Goal: Answer question/provide support: Share knowledge or assist other users

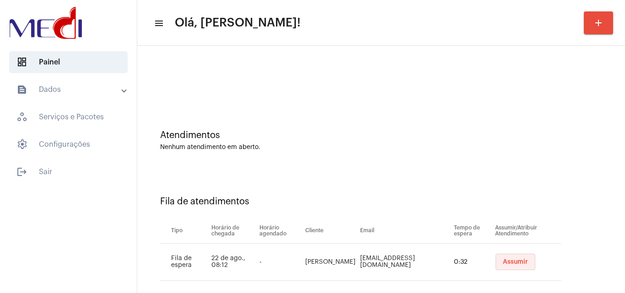
click at [510, 256] on button "Assumir" at bounding box center [516, 262] width 40 height 16
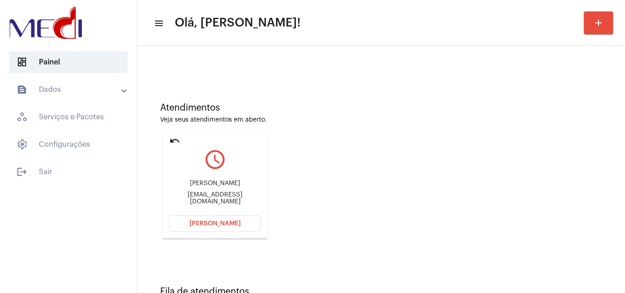
scroll to position [65, 0]
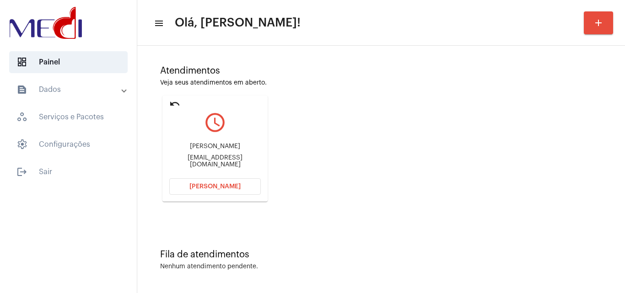
click at [206, 162] on div "marievalentimdamata@hotmail.com" at bounding box center [215, 162] width 92 height 14
copy mat-card-content "marievalentimdamata@hotmail.com Abrir Chamada"
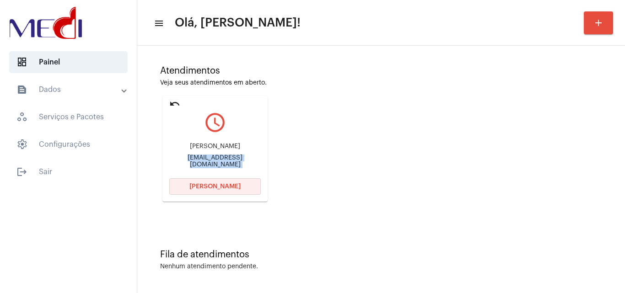
click at [226, 186] on span "[PERSON_NAME]" at bounding box center [214, 187] width 51 height 6
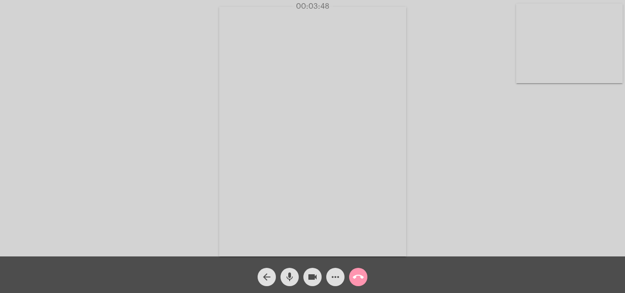
click at [358, 279] on mat-icon "call_end" at bounding box center [358, 277] width 11 height 11
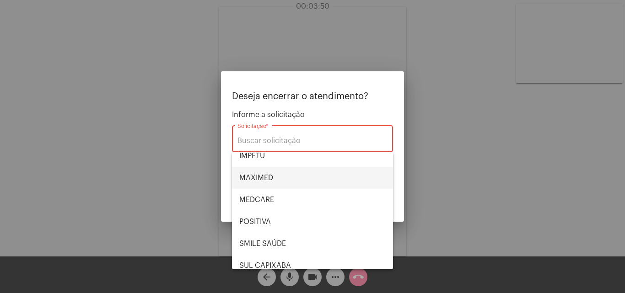
scroll to position [103, 0]
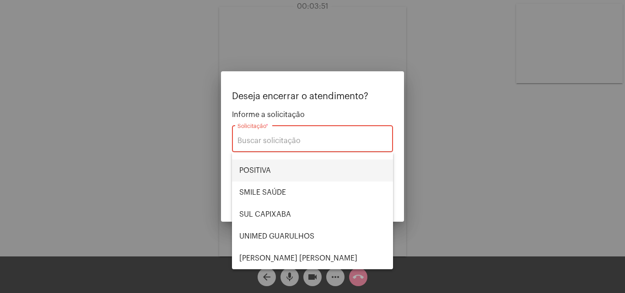
click at [284, 172] on span "POSITIVA" at bounding box center [312, 171] width 146 height 22
type input "POSITIVA"
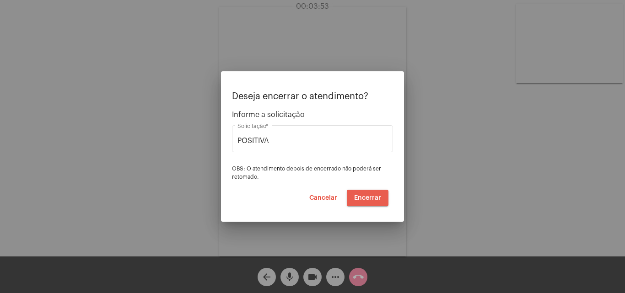
click at [376, 196] on span "Encerrar" at bounding box center [367, 198] width 27 height 6
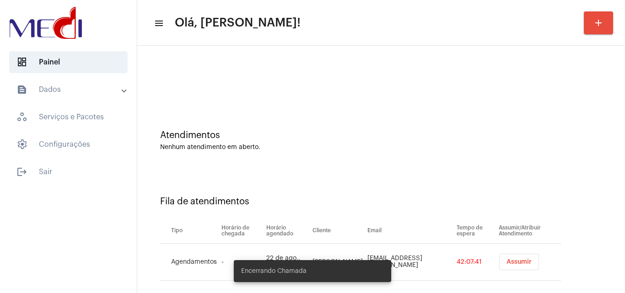
scroll to position [12, 0]
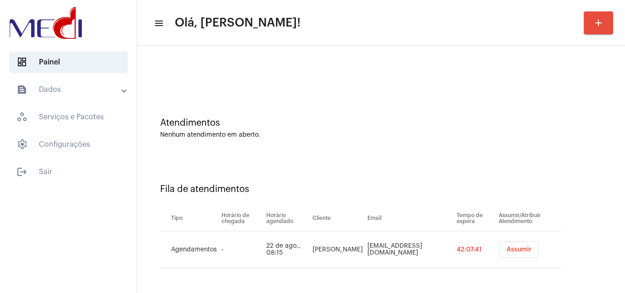
click at [507, 253] on span "Assumir" at bounding box center [519, 250] width 25 height 6
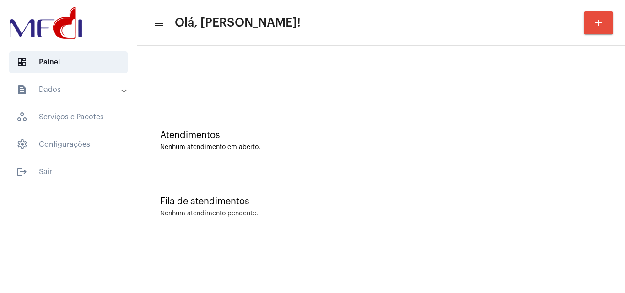
scroll to position [0, 0]
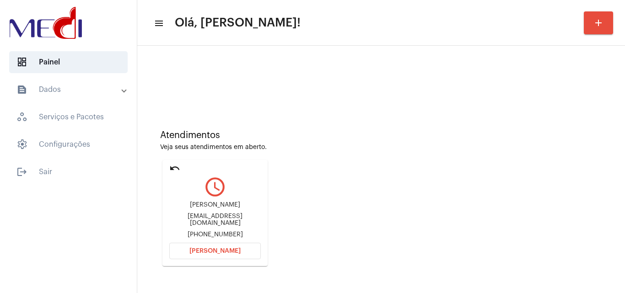
click at [221, 220] on div "Thayron Vinícius Ramos de Freitas thayron.vrf@gmail.com +5511994874200" at bounding box center [215, 220] width 92 height 41
copy div "thayron.vrf@gmail.com"
click at [240, 249] on button "Abrir Chamada" at bounding box center [215, 251] width 92 height 16
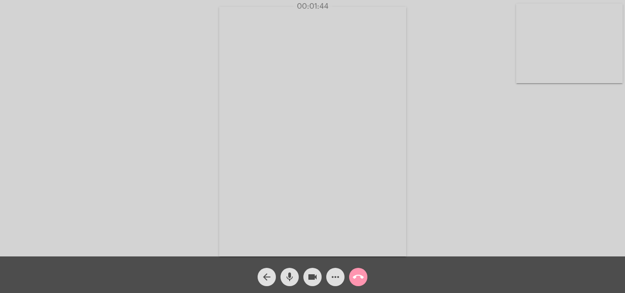
click at [357, 276] on mat-icon "call_end" at bounding box center [358, 277] width 11 height 11
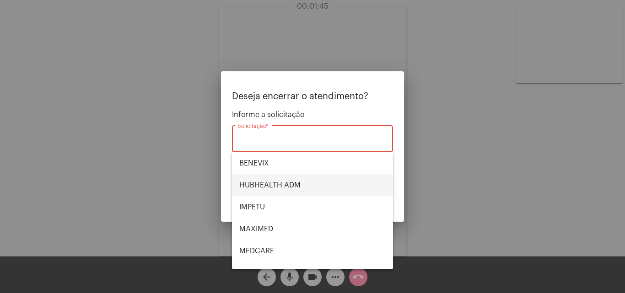
scroll to position [103, 0]
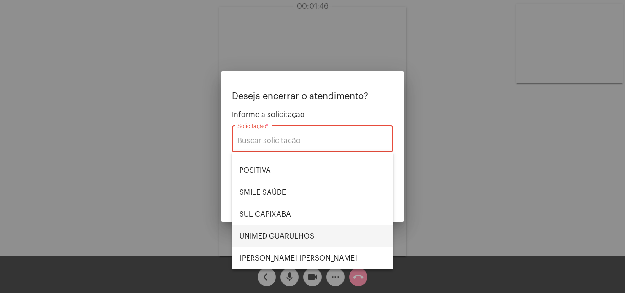
click at [296, 233] on span "UNIMED GUARULHOS" at bounding box center [312, 237] width 146 height 22
type input "UNIMED GUARULHOS"
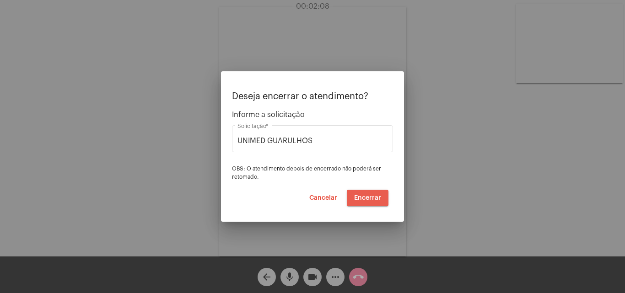
click at [367, 198] on span "Encerrar" at bounding box center [367, 198] width 27 height 6
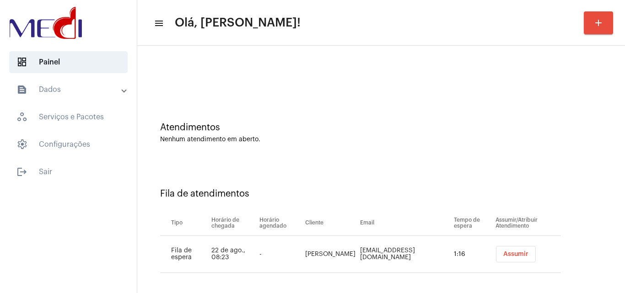
scroll to position [12, 0]
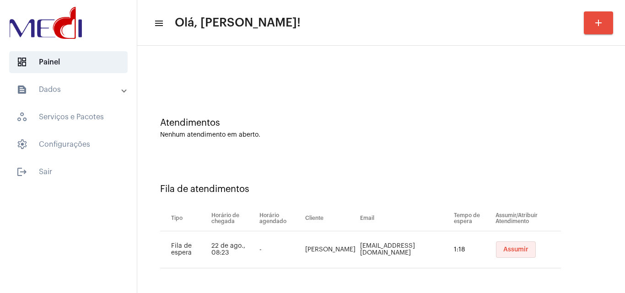
click at [517, 250] on span "Assumir" at bounding box center [515, 250] width 25 height 6
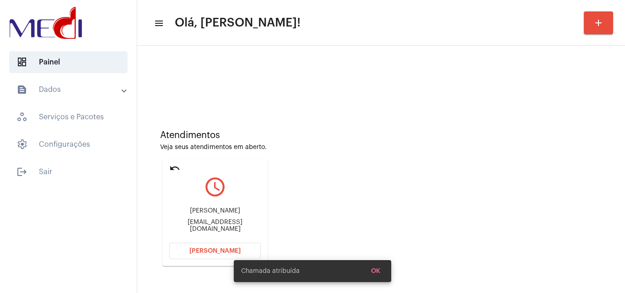
click at [231, 226] on div "manoelnm@gmail.com" at bounding box center [215, 226] width 92 height 14
copy mat-card-content "manoelnm@gmail.com Abrir Chamada"
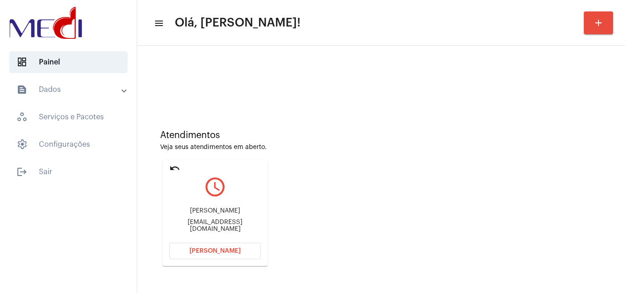
click at [216, 253] on span "[PERSON_NAME]" at bounding box center [214, 251] width 51 height 6
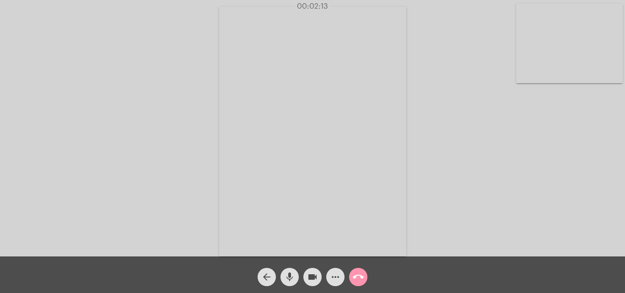
click at [357, 270] on span "call_end" at bounding box center [358, 277] width 11 height 18
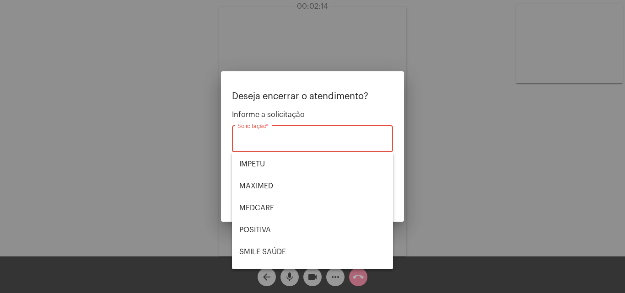
scroll to position [103, 0]
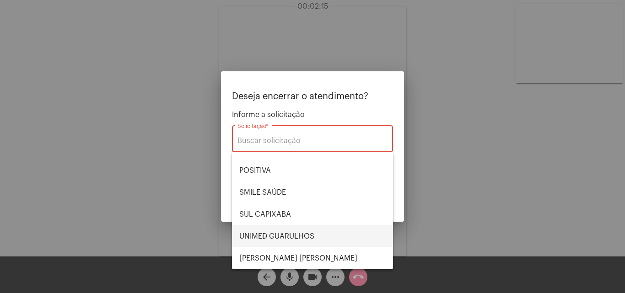
click at [288, 228] on span "UNIMED GUARULHOS" at bounding box center [312, 237] width 146 height 22
type input "UNIMED GUARULHOS"
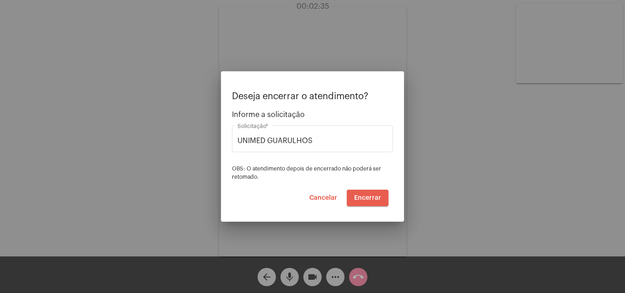
click at [375, 200] on span "Encerrar" at bounding box center [367, 198] width 27 height 6
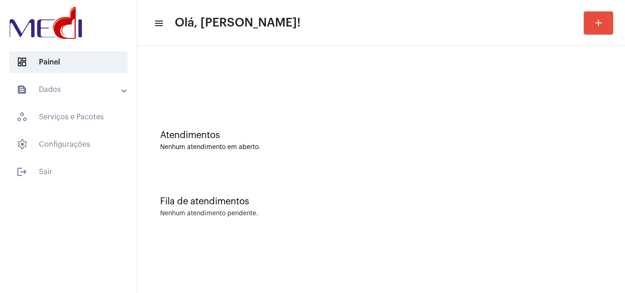
click at [556, 218] on div "Fila de atendimentos Nenhum atendimento pendente." at bounding box center [381, 202] width 479 height 66
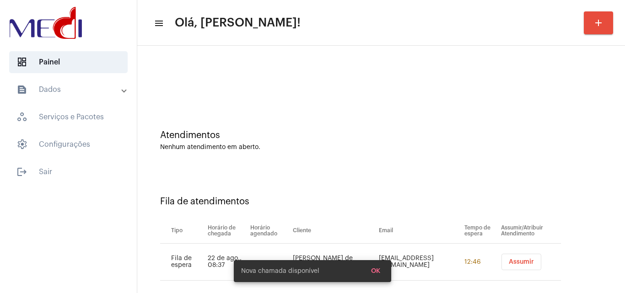
click at [576, 160] on div "Atendimentos Nenhum atendimento em aberto." at bounding box center [381, 136] width 479 height 66
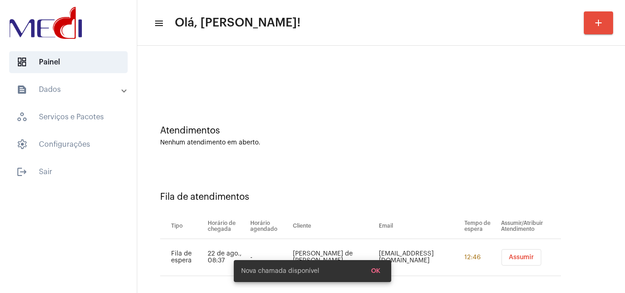
scroll to position [12, 0]
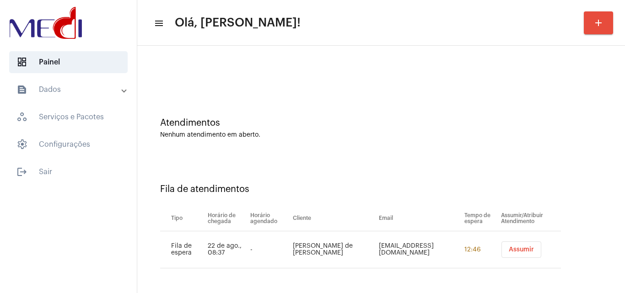
click at [509, 250] on span "Assumir" at bounding box center [521, 250] width 25 height 6
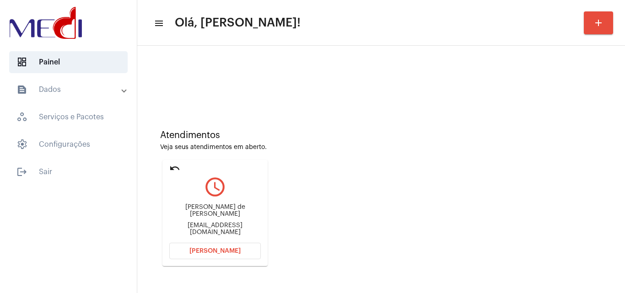
click at [235, 224] on div "ramirodeliz.designer@gmail.com" at bounding box center [215, 229] width 92 height 14
copy mat-card-content "ramirodeliz.designer@gmail.com Abrir Chamada"
click at [242, 248] on button "[PERSON_NAME]" at bounding box center [215, 251] width 92 height 16
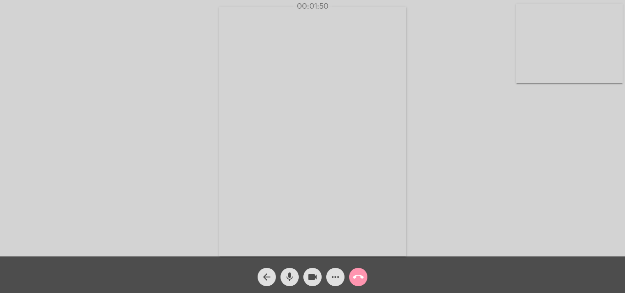
click at [354, 270] on span "call_end" at bounding box center [358, 277] width 11 height 18
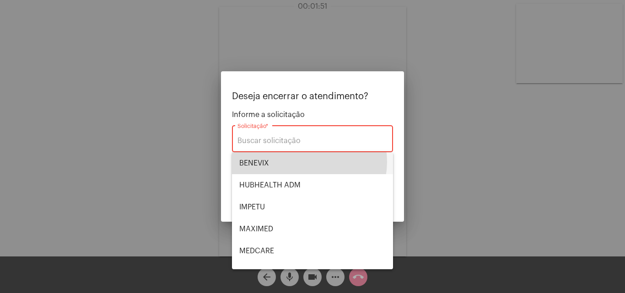
click at [307, 162] on span "BENEVIX" at bounding box center [312, 163] width 146 height 22
type input "BENEVIX"
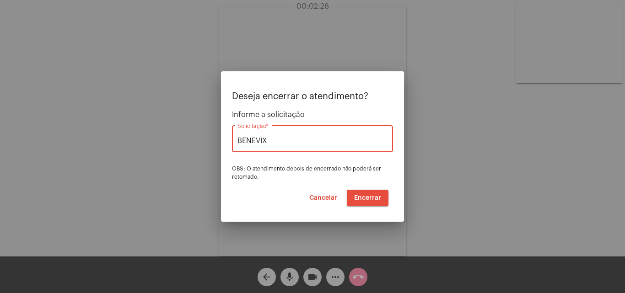
click at [366, 197] on span "Encerrar" at bounding box center [367, 198] width 27 height 6
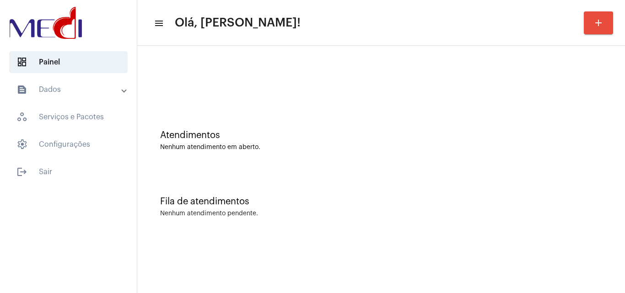
click at [159, 60] on div at bounding box center [381, 76] width 479 height 53
click at [580, 151] on div "Atendimentos Nenhum atendimento em aberto." at bounding box center [381, 136] width 479 height 66
click at [587, 125] on div "Atendimentos Nenhum atendimento em aberto." at bounding box center [381, 136] width 479 height 66
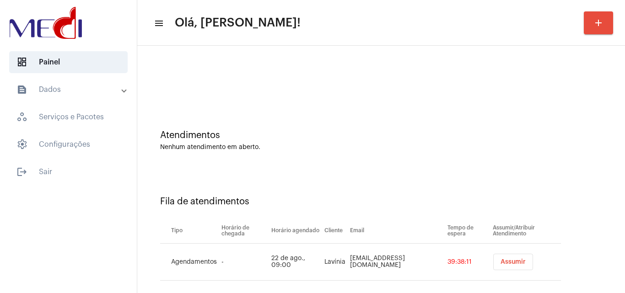
click at [501, 260] on span "Assumir" at bounding box center [513, 262] width 25 height 6
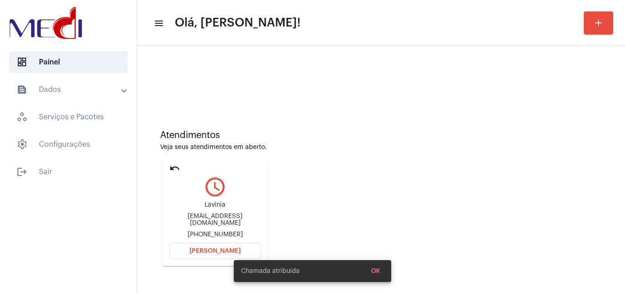
click at [219, 222] on div "Lkandradee@gmail.com" at bounding box center [215, 220] width 92 height 14
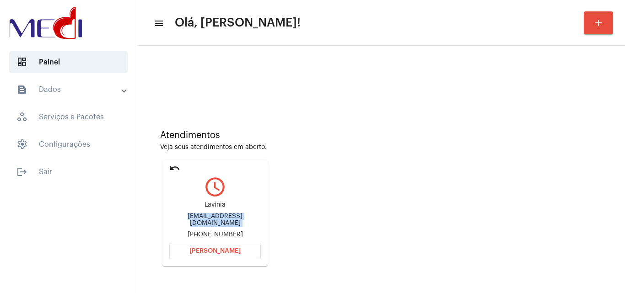
copy div "Lkandradee@gmail.com"
click at [220, 249] on span "[PERSON_NAME]" at bounding box center [214, 251] width 51 height 6
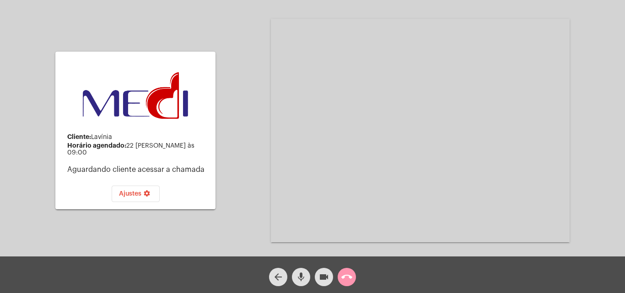
click at [323, 277] on mat-icon "videocam" at bounding box center [324, 277] width 11 height 11
click at [303, 275] on mat-icon "mic" at bounding box center [301, 277] width 11 height 11
click at [308, 279] on button "mic_off" at bounding box center [301, 277] width 18 height 18
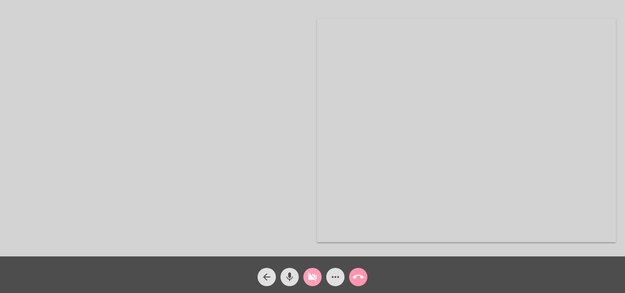
click at [313, 279] on mat-icon "videocam_off" at bounding box center [312, 277] width 11 height 11
click at [497, 174] on div "Acessando Câmera e Microfone..." at bounding box center [312, 130] width 623 height 257
click at [361, 276] on mat-icon "call_end" at bounding box center [358, 277] width 11 height 11
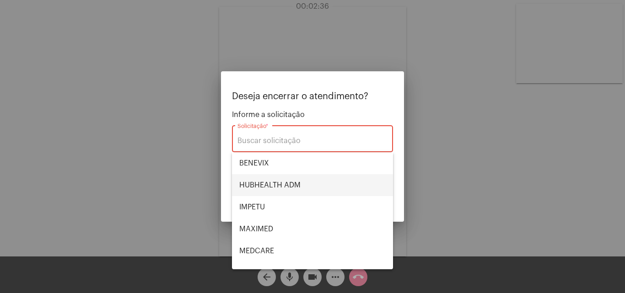
click at [285, 185] on span "HUBHEALTH ADM" at bounding box center [312, 185] width 146 height 22
type input "HUBHEALTH ADM"
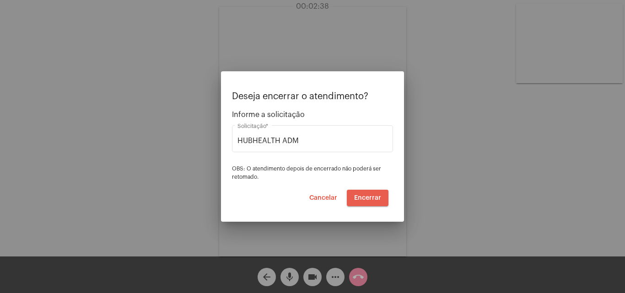
click at [368, 195] on span "Encerrar" at bounding box center [367, 198] width 27 height 6
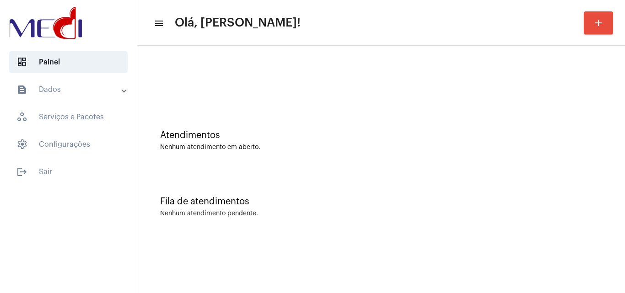
click at [432, 164] on div "Atendimentos Nenhum atendimento em aberto." at bounding box center [381, 136] width 479 height 66
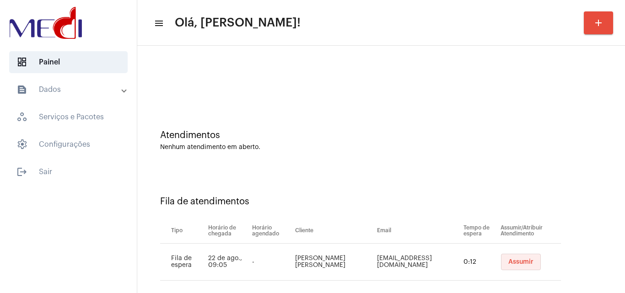
click at [508, 261] on span "Assumir" at bounding box center [520, 262] width 25 height 6
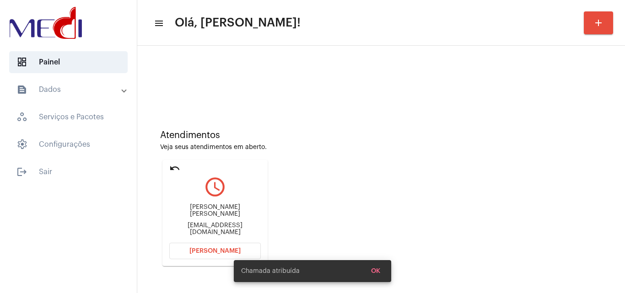
click at [222, 226] on div "claudiamayumit@yahoo.com.br" at bounding box center [215, 229] width 92 height 14
copy mat-card-content "claudiamayumit@yahoo.com.br Abrir Chamada"
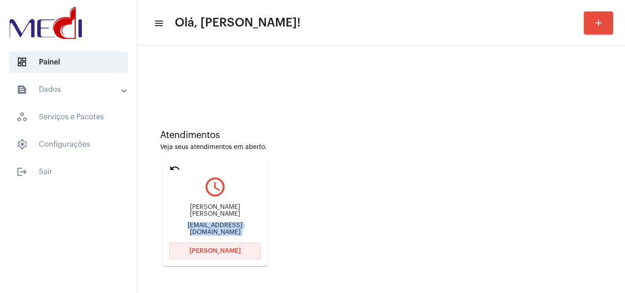
click at [200, 247] on button "[PERSON_NAME]" at bounding box center [215, 251] width 92 height 16
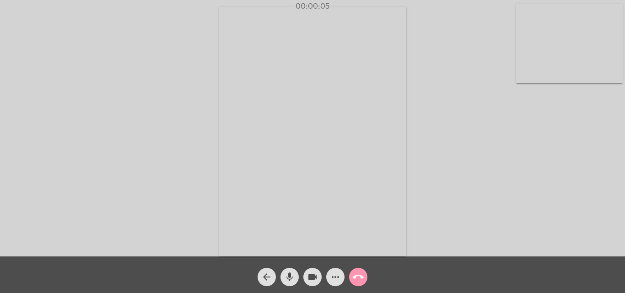
click at [516, 186] on div "Acessando Câmera e Microfone..." at bounding box center [312, 130] width 623 height 257
click at [356, 276] on mat-icon "call_end" at bounding box center [358, 277] width 11 height 11
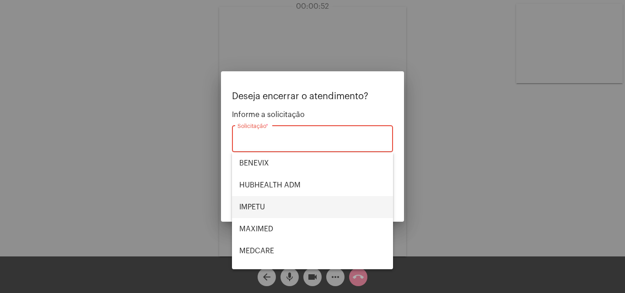
scroll to position [103, 0]
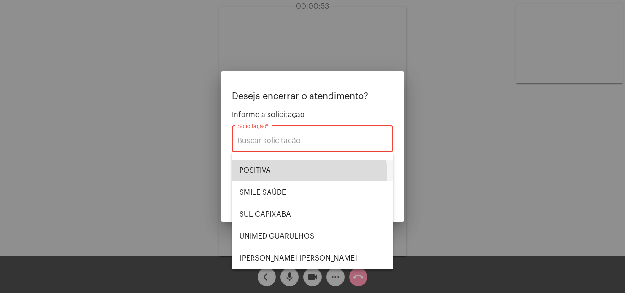
click at [275, 175] on span "POSITIVA" at bounding box center [312, 171] width 146 height 22
type input "POSITIVA"
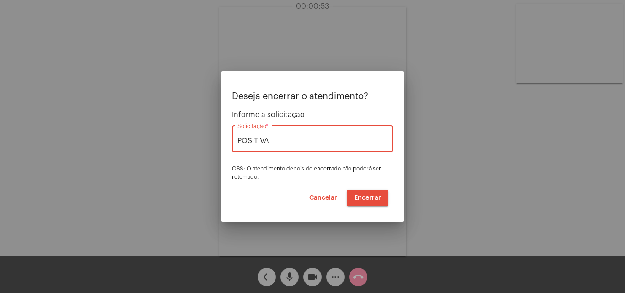
click at [363, 196] on span "Encerrar" at bounding box center [367, 198] width 27 height 6
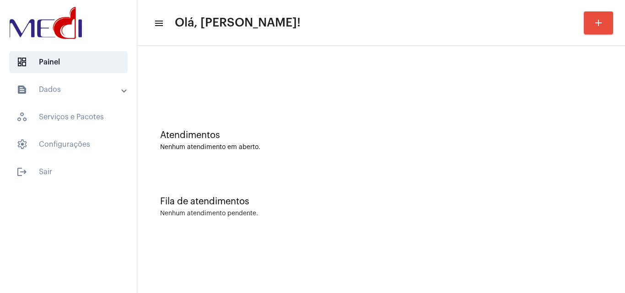
click at [551, 210] on div "Fila de atendimentos Nenhum atendimento pendente." at bounding box center [381, 202] width 479 height 66
click at [499, 142] on div "Atendimentos Nenhum atendimento em aberto." at bounding box center [381, 140] width 442 height 21
click at [451, 140] on div "Atendimentos" at bounding box center [381, 135] width 442 height 10
click at [450, 156] on div "Atendimentos Nenhum atendimento em aberto." at bounding box center [381, 136] width 479 height 66
click at [458, 162] on div "Atendimentos Nenhum atendimento em aberto." at bounding box center [381, 136] width 479 height 66
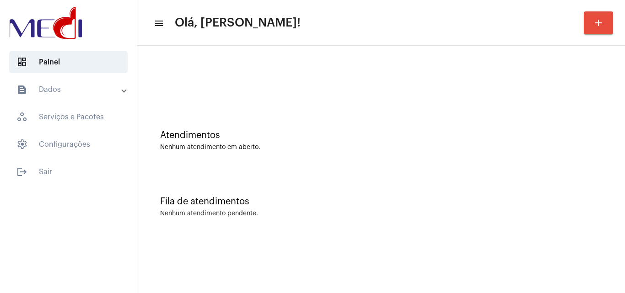
click at [490, 121] on div "Atendimentos Nenhum atendimento em aberto." at bounding box center [381, 136] width 479 height 66
click at [530, 191] on div "Fila de atendimentos Nenhum atendimento pendente." at bounding box center [381, 202] width 479 height 66
click at [488, 142] on div "Atendimentos Nenhum atendimento em aberto." at bounding box center [381, 140] width 442 height 21
click at [484, 173] on div "Fila de atendimentos Nenhum atendimento pendente." at bounding box center [381, 202] width 479 height 66
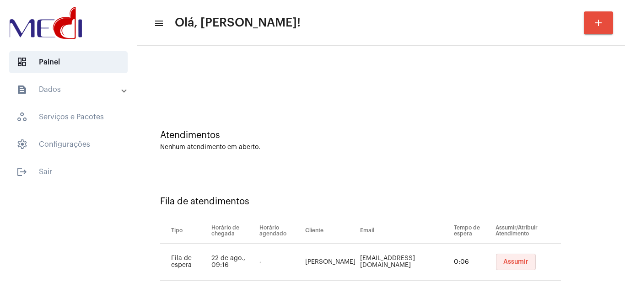
click at [506, 265] on button "Assumir" at bounding box center [516, 262] width 40 height 16
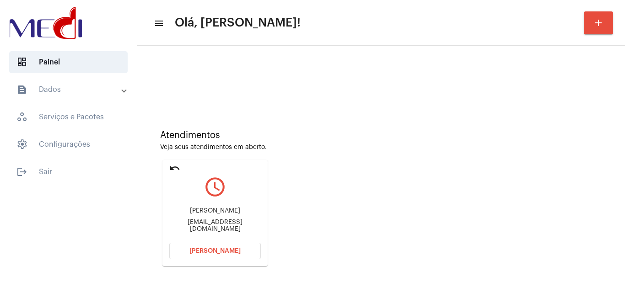
click at [222, 224] on div "[EMAIL_ADDRESS][DOMAIN_NAME]" at bounding box center [215, 226] width 92 height 14
copy mat-card-content "[EMAIL_ADDRESS][DOMAIN_NAME] [PERSON_NAME]"
click at [210, 249] on span "[PERSON_NAME]" at bounding box center [214, 251] width 51 height 6
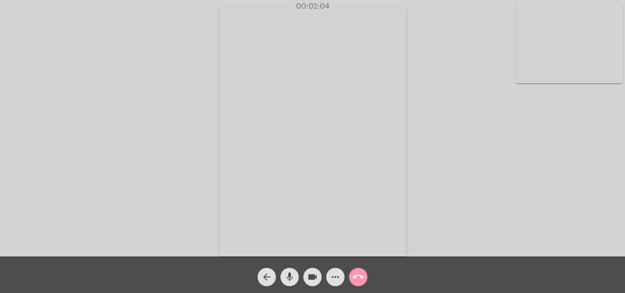
click at [357, 276] on mat-icon "call_end" at bounding box center [358, 277] width 11 height 11
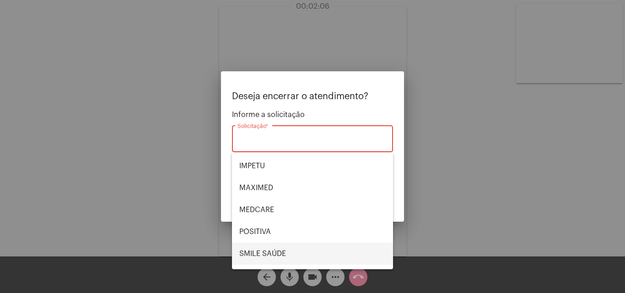
scroll to position [103, 0]
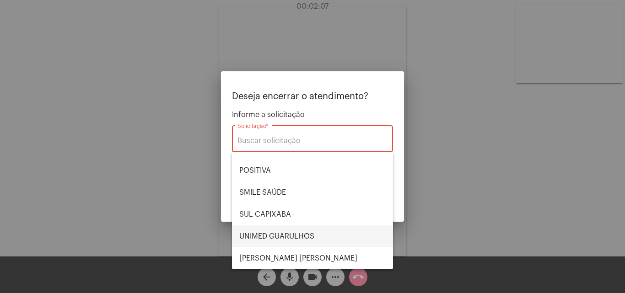
click at [292, 228] on span "UNIMED GUARULHOS" at bounding box center [312, 237] width 146 height 22
type input "UNIMED GUARULHOS"
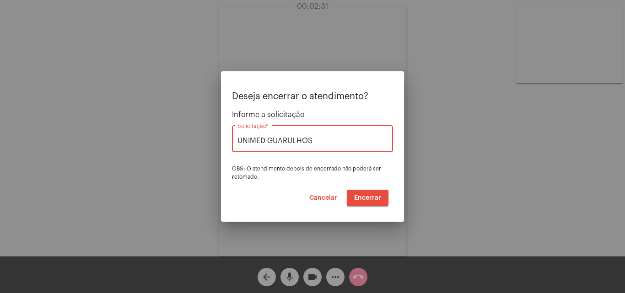
click at [362, 197] on span "Encerrar" at bounding box center [367, 198] width 27 height 6
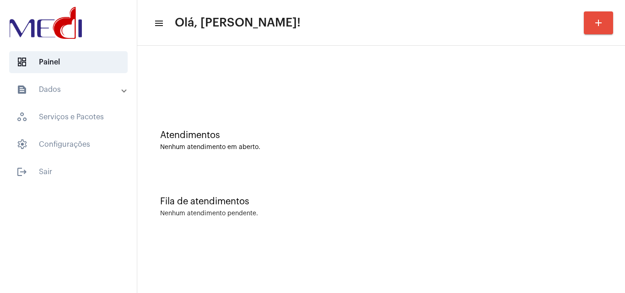
click at [482, 153] on div "Atendimentos Nenhum atendimento em aberto." at bounding box center [381, 136] width 479 height 66
click at [474, 190] on div "Fila de atendimentos Nenhum atendimento pendente." at bounding box center [381, 202] width 479 height 66
click at [562, 108] on div "Atendimentos Nenhum atendimento em aberto." at bounding box center [381, 136] width 479 height 66
click at [345, 73] on div at bounding box center [381, 76] width 479 height 53
click at [278, 153] on div "Atendimentos Nenhum atendimento em aberto." at bounding box center [381, 136] width 479 height 66
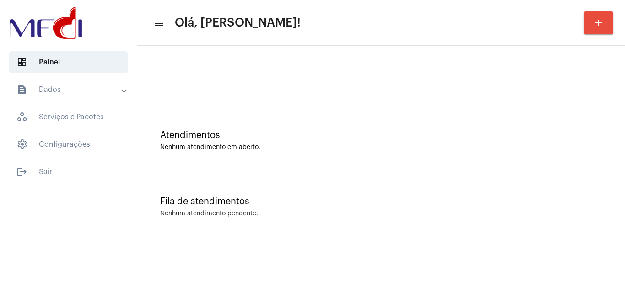
click at [464, 122] on div "Atendimentos Nenhum atendimento em aberto." at bounding box center [381, 136] width 479 height 66
click at [395, 153] on div "Atendimentos Nenhum atendimento em aberto." at bounding box center [381, 136] width 479 height 66
click at [608, 105] on div "Atendimentos Nenhum atendimento em aberto." at bounding box center [381, 136] width 479 height 66
click at [408, 230] on div "Fila de atendimentos Nenhum atendimento pendente." at bounding box center [381, 202] width 479 height 66
click at [553, 115] on div "Atendimentos Nenhum atendimento em aberto." at bounding box center [381, 136] width 479 height 66
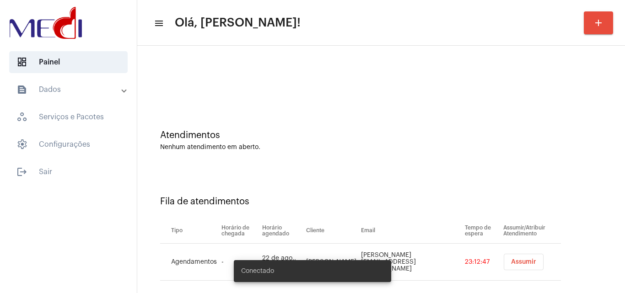
scroll to position [12, 0]
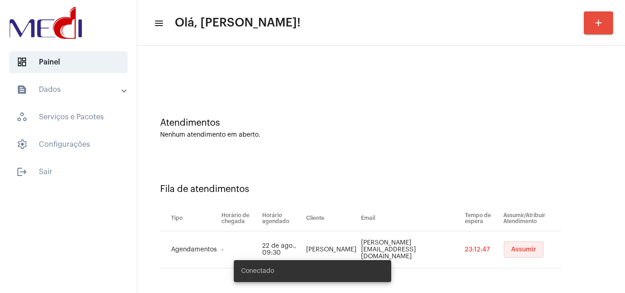
click at [504, 249] on button "Assumir" at bounding box center [524, 250] width 40 height 16
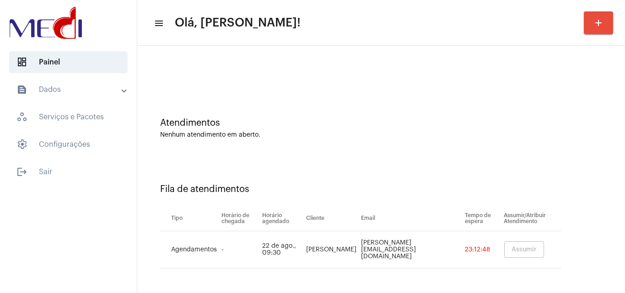
scroll to position [0, 0]
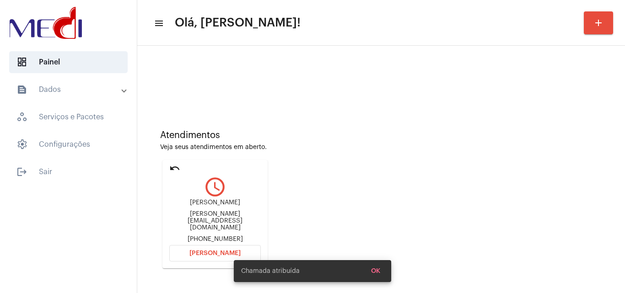
click at [213, 222] on div "wilson@twca.com.br" at bounding box center [215, 221] width 92 height 21
copy div "wilson@twca.com.br"
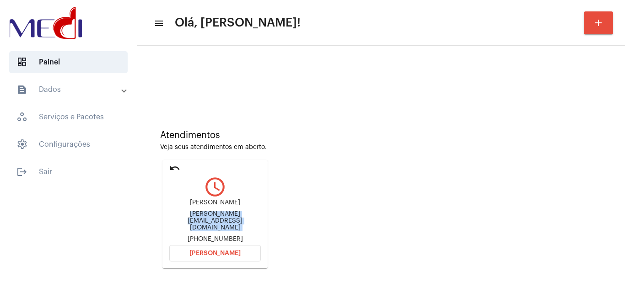
click at [233, 252] on span "[PERSON_NAME]" at bounding box center [214, 253] width 51 height 6
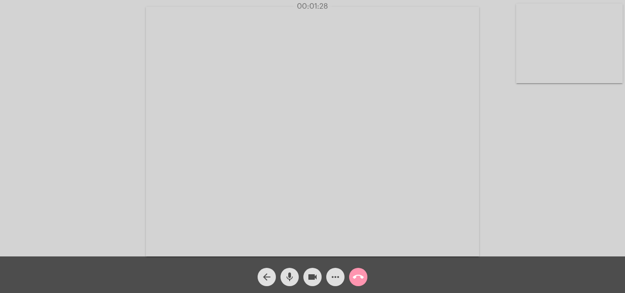
click at [359, 271] on span "call_end" at bounding box center [358, 277] width 11 height 18
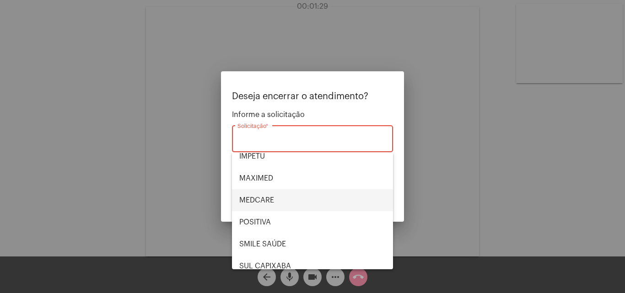
scroll to position [103, 0]
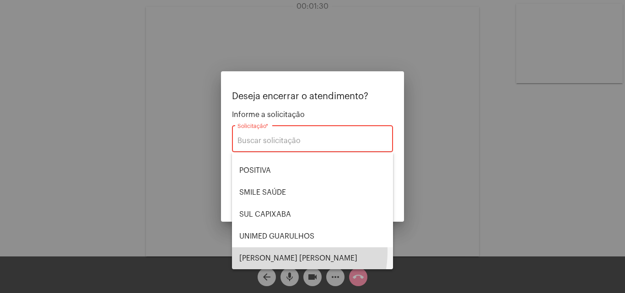
click at [268, 251] on span "VERA CRUZ" at bounding box center [312, 259] width 146 height 22
type input "VERA CRUZ"
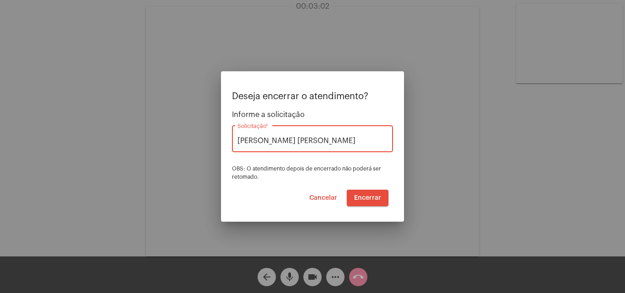
click at [375, 196] on span "Encerrar" at bounding box center [367, 198] width 27 height 6
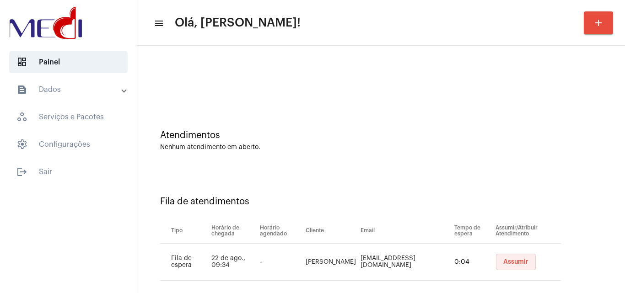
click at [503, 264] on span "Assumir" at bounding box center [515, 262] width 25 height 6
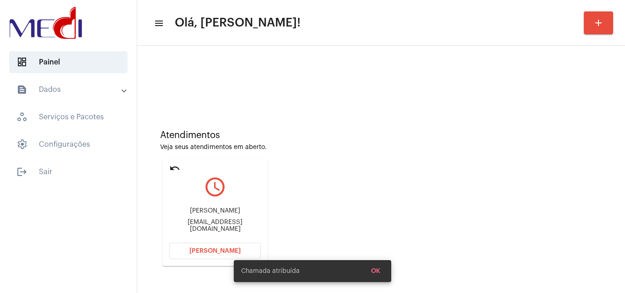
click at [238, 227] on div "michellepluciano@gmail.com" at bounding box center [215, 226] width 92 height 14
copy mat-card-content "michellepluciano@gmail.com Abrir Chamada"
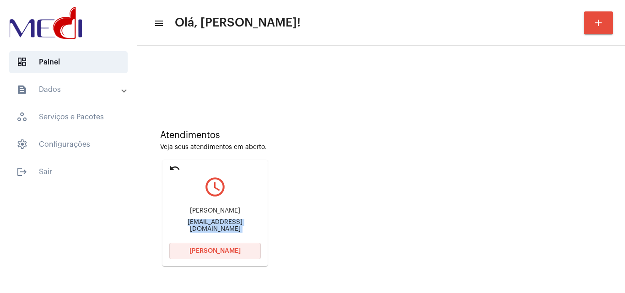
click at [230, 254] on span "Abrir Chamada" at bounding box center [214, 251] width 51 height 6
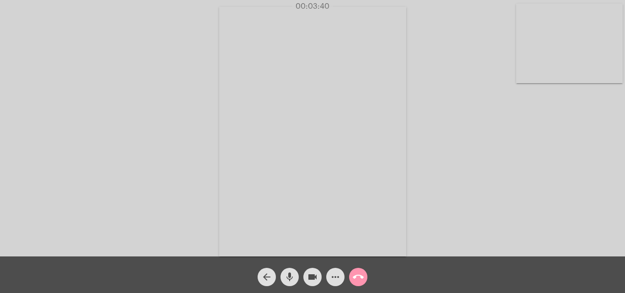
click at [360, 277] on mat-icon "call_end" at bounding box center [358, 277] width 11 height 11
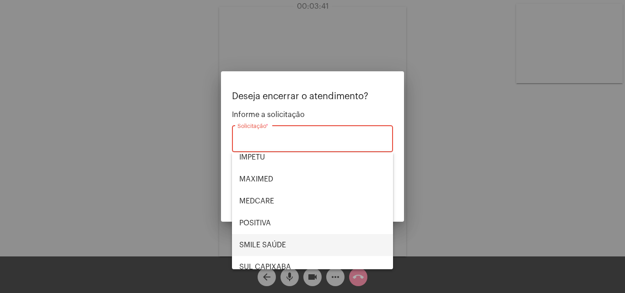
scroll to position [103, 0]
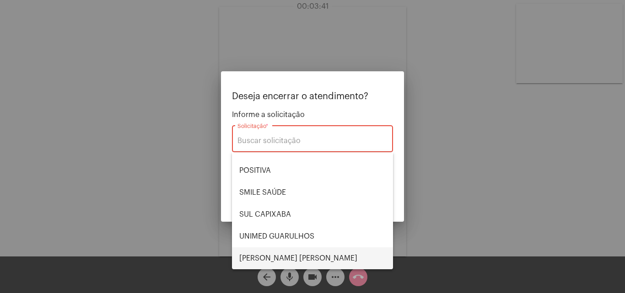
click at [272, 257] on span "[PERSON_NAME] [PERSON_NAME]" at bounding box center [312, 259] width 146 height 22
type input "[PERSON_NAME] [PERSON_NAME]"
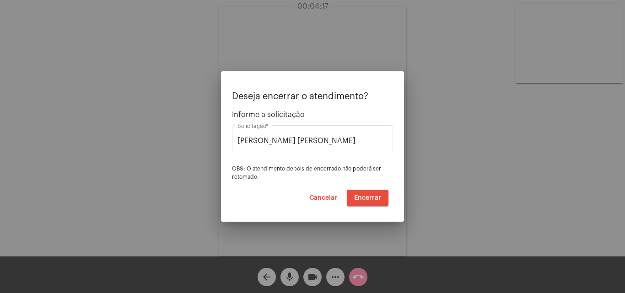
click at [532, 187] on div at bounding box center [312, 146] width 625 height 293
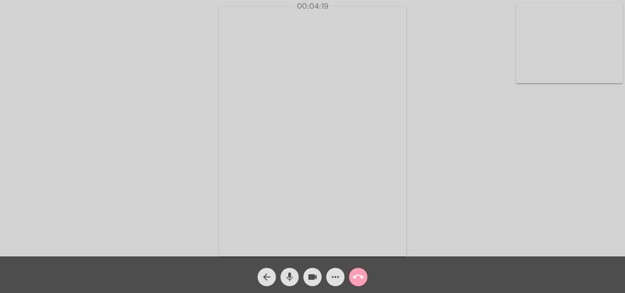
click at [360, 275] on mat-icon "call_end" at bounding box center [358, 277] width 11 height 11
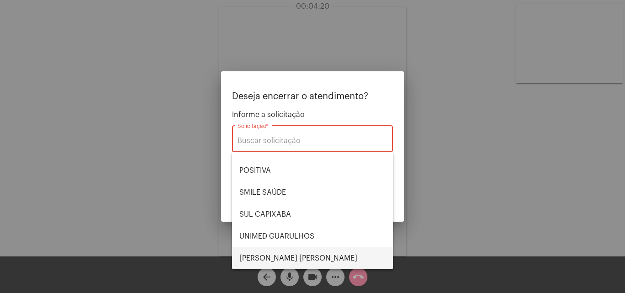
click at [278, 258] on span "VERA CRUZ" at bounding box center [312, 259] width 146 height 22
type input "VERA CRUZ"
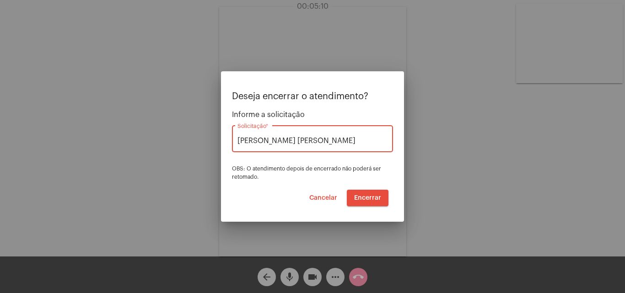
click at [362, 197] on span "Encerrar" at bounding box center [367, 198] width 27 height 6
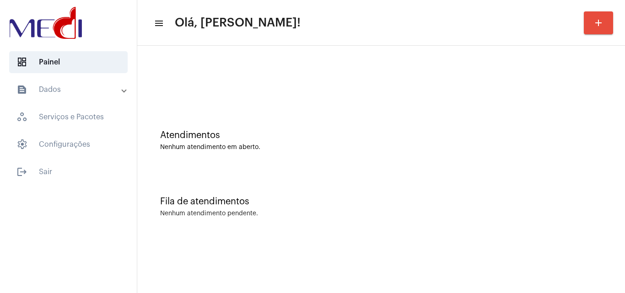
click at [452, 192] on div "Fila de atendimentos Nenhum atendimento pendente." at bounding box center [381, 202] width 479 height 66
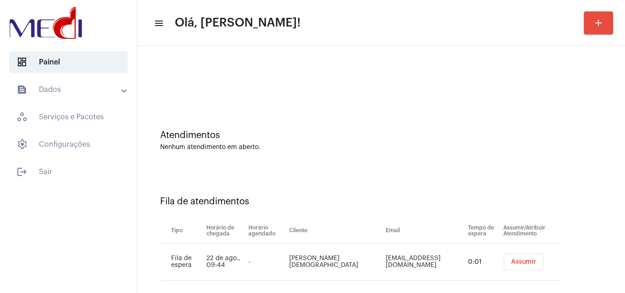
click at [516, 265] on span "Assumir" at bounding box center [523, 262] width 25 height 6
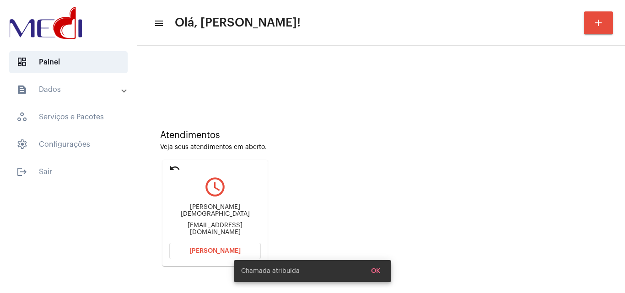
click at [221, 231] on div "[EMAIL_ADDRESS][DOMAIN_NAME]" at bounding box center [215, 229] width 92 height 14
click at [221, 231] on div "maracristianeg@gmail.com" at bounding box center [215, 229] width 92 height 14
copy mat-card-content "maracristianeg@gmail.com Abrir Chamada"
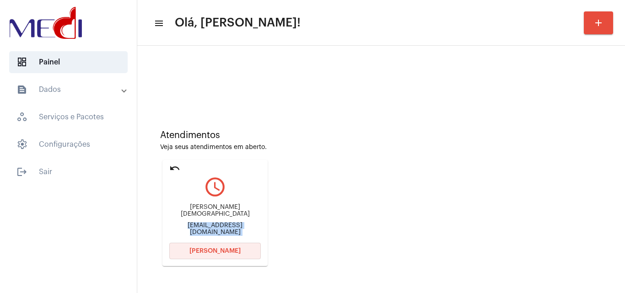
click at [217, 250] on span "Abrir Chamada" at bounding box center [214, 251] width 51 height 6
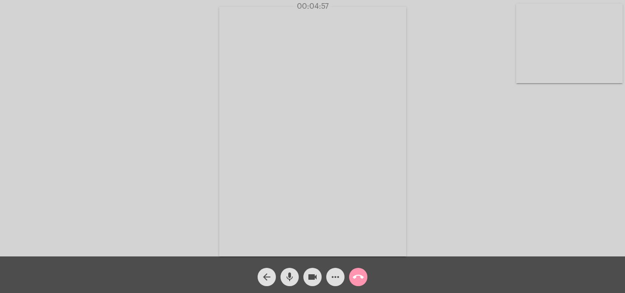
click at [361, 276] on mat-icon "call_end" at bounding box center [358, 277] width 11 height 11
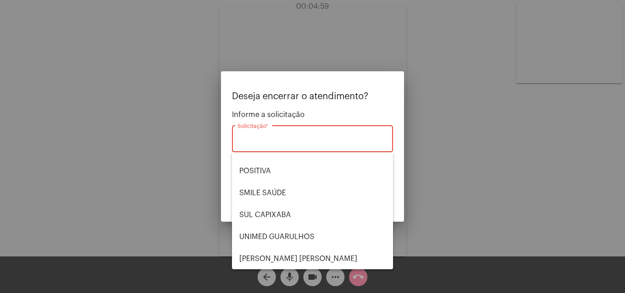
scroll to position [103, 0]
click at [279, 261] on span "VERA CRUZ" at bounding box center [312, 259] width 146 height 22
type input "VERA CRUZ"
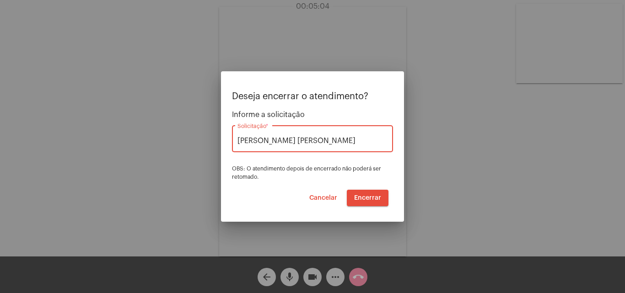
click at [369, 200] on span "Encerrar" at bounding box center [367, 198] width 27 height 6
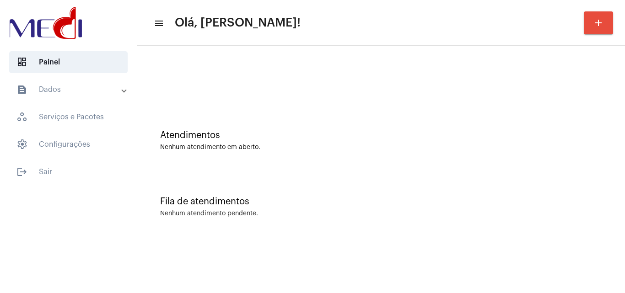
click at [453, 226] on div "Fila de atendimentos Nenhum atendimento pendente." at bounding box center [381, 202] width 479 height 66
click at [456, 128] on div "Atendimentos Nenhum atendimento em aberto." at bounding box center [381, 136] width 479 height 66
click at [574, 195] on div "Fila de atendimentos Nenhum atendimento pendente." at bounding box center [381, 202] width 479 height 66
click at [497, 156] on div "Atendimentos Nenhum atendimento em aberto." at bounding box center [381, 136] width 479 height 66
click at [518, 217] on div "Nenhum atendimento pendente." at bounding box center [381, 214] width 442 height 7
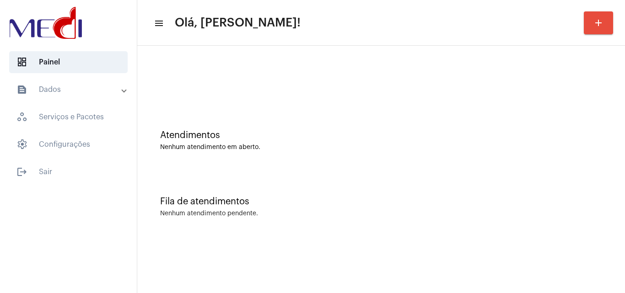
click at [537, 266] on mat-sidenav-content "menu Olá, [PERSON_NAME]! add Atendimentos Nenhum atendimento em aberto. Fila de…" at bounding box center [381, 146] width 488 height 293
click at [505, 155] on div "Atendimentos Nenhum atendimento em aberto." at bounding box center [381, 136] width 479 height 66
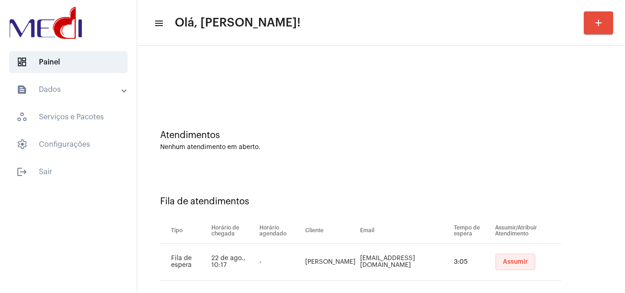
click at [503, 263] on span "Assumir" at bounding box center [515, 262] width 25 height 6
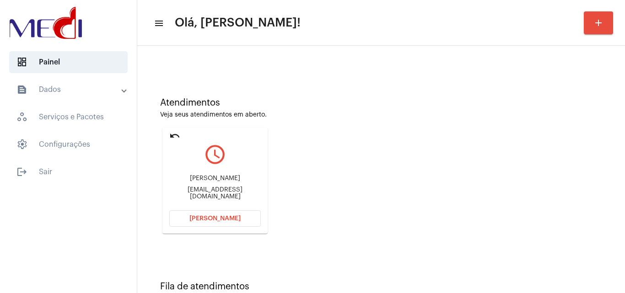
scroll to position [65, 0]
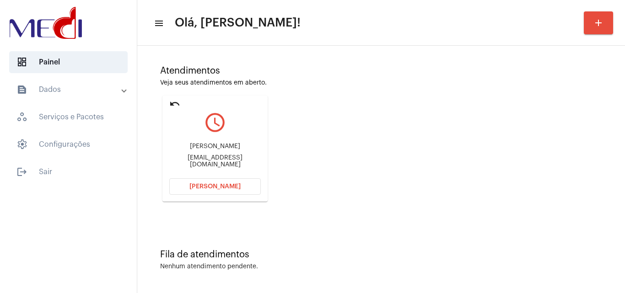
click at [237, 162] on div "Karolemaoli@gmail.com" at bounding box center [215, 162] width 92 height 14
copy mat-card-content "Karolemaoli@gmail.com Abrir Chamada"
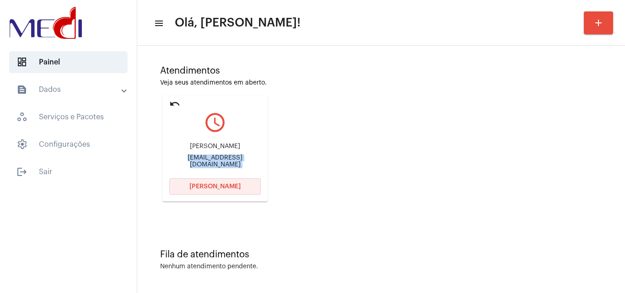
click at [244, 184] on button "Abrir Chamada" at bounding box center [215, 186] width 92 height 16
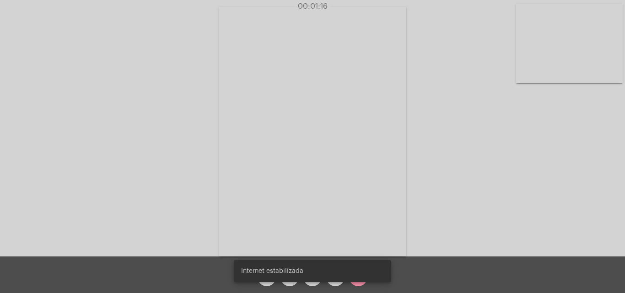
click at [360, 285] on div "Internet estabilizada" at bounding box center [312, 271] width 179 height 44
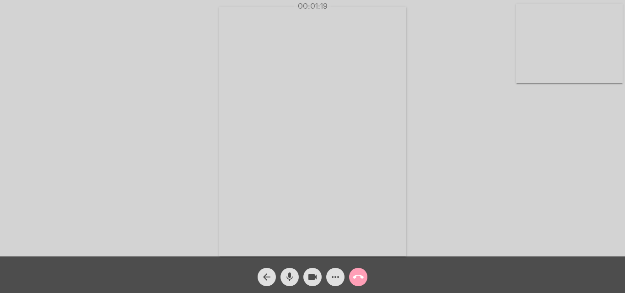
click at [359, 278] on mat-icon "call_end" at bounding box center [358, 277] width 11 height 11
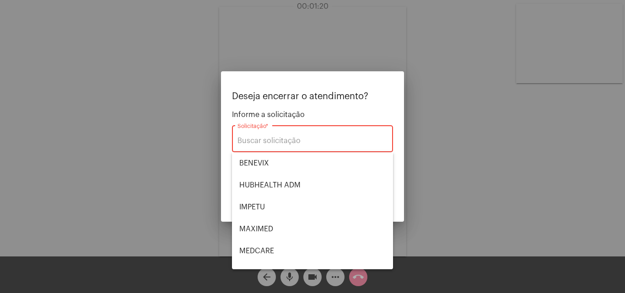
click at [270, 150] on div "Solicitação *" at bounding box center [313, 138] width 150 height 29
click at [266, 162] on span "BENEVIX" at bounding box center [312, 163] width 146 height 22
type input "BENEVIX"
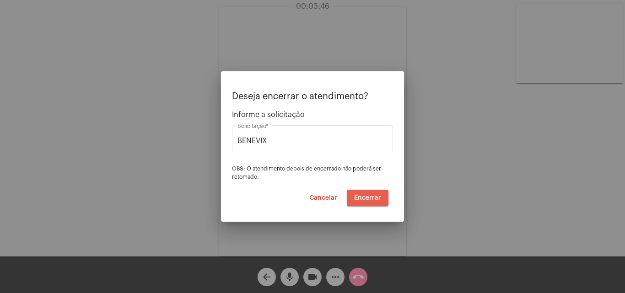
click at [376, 199] on span "Encerrar" at bounding box center [367, 198] width 27 height 6
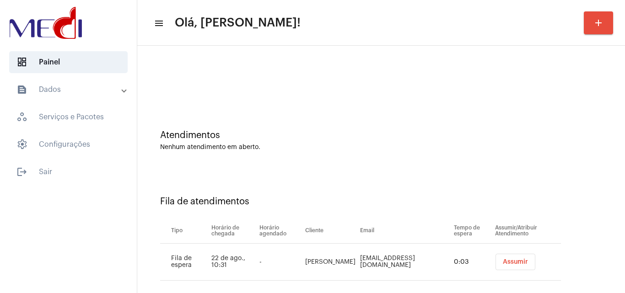
click at [525, 263] on span "Assumir" at bounding box center [515, 262] width 25 height 6
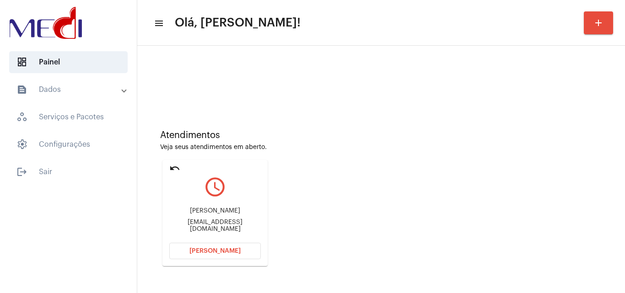
click at [197, 227] on div "warley.quintao@educacao.mg.gov.br" at bounding box center [215, 226] width 92 height 14
copy mat-card-content "warley.quintao@educacao.mg.gov.br Abrir Chamada"
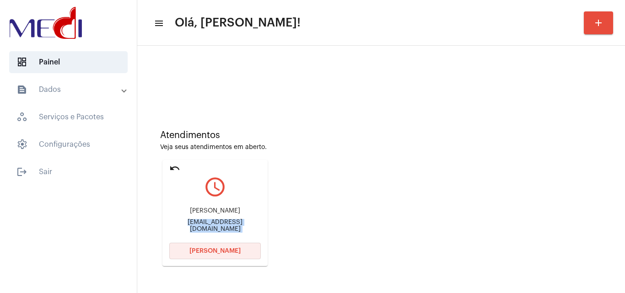
click at [199, 249] on span "[PERSON_NAME]" at bounding box center [214, 251] width 51 height 6
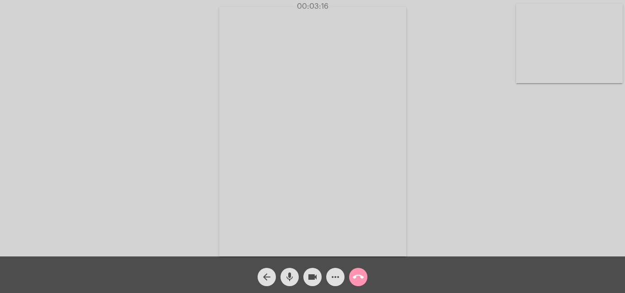
click at [363, 282] on mat-icon "call_end" at bounding box center [358, 277] width 11 height 11
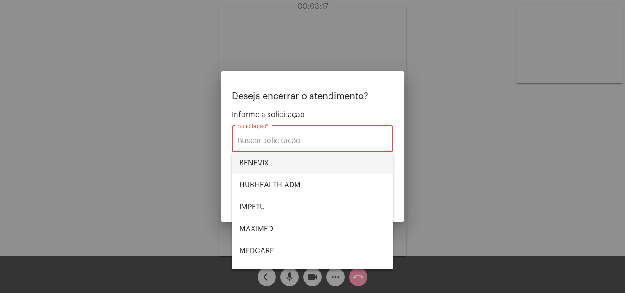
click at [259, 167] on span "BENEVIX" at bounding box center [312, 163] width 146 height 22
type input "BENEVIX"
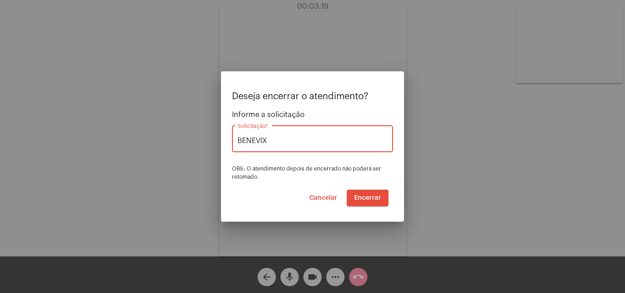
click at [370, 200] on span "Encerrar" at bounding box center [367, 198] width 27 height 6
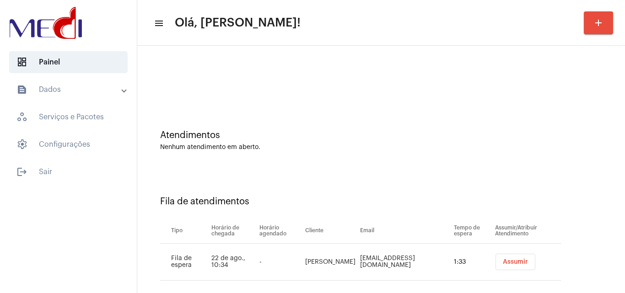
scroll to position [12, 0]
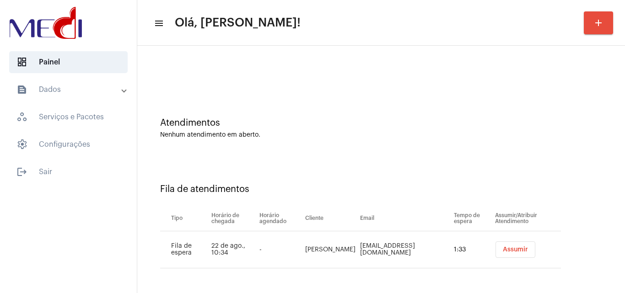
click at [509, 247] on span "Assumir" at bounding box center [515, 250] width 25 height 6
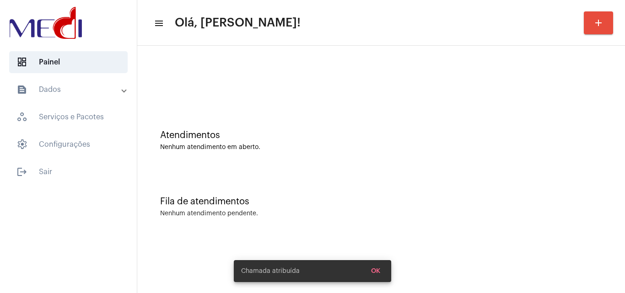
scroll to position [0, 0]
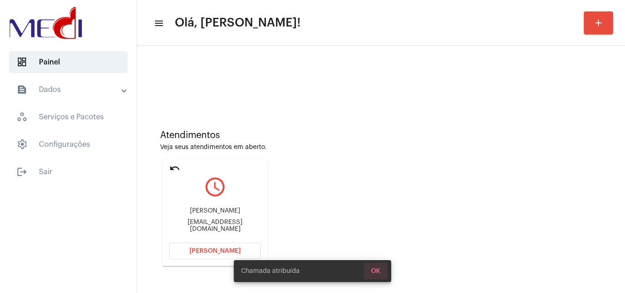
click at [378, 270] on span "OK" at bounding box center [375, 271] width 9 height 6
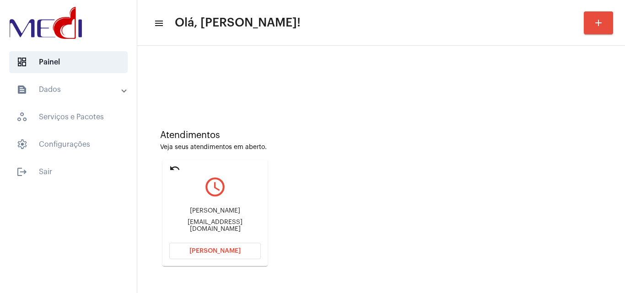
click at [220, 232] on div "[EMAIL_ADDRESS][DOMAIN_NAME]" at bounding box center [215, 226] width 92 height 14
click at [220, 232] on div "Claudianemoraes767@gmail.com" at bounding box center [215, 226] width 92 height 14
copy mat-card-content "Claudianemoraes767@gmail.com Abrir Chamada"
click at [232, 254] on span "Abrir Chamada" at bounding box center [214, 251] width 51 height 6
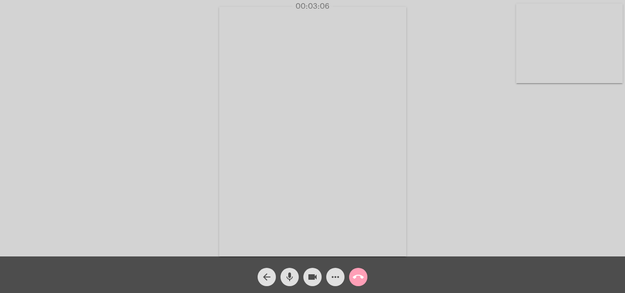
click at [358, 272] on mat-icon "call_end" at bounding box center [358, 277] width 11 height 11
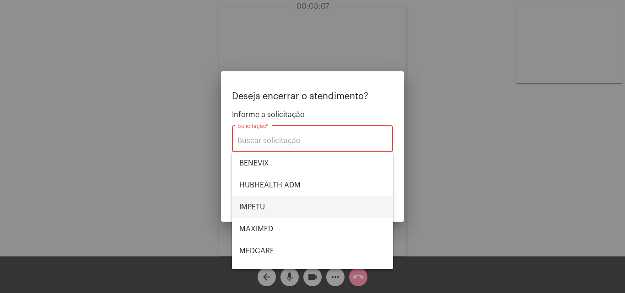
scroll to position [103, 0]
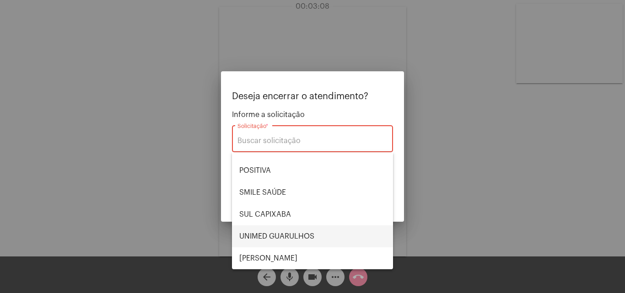
click at [297, 236] on span "UNIMED GUARULHOS" at bounding box center [312, 237] width 146 height 22
type input "UNIMED GUARULHOS"
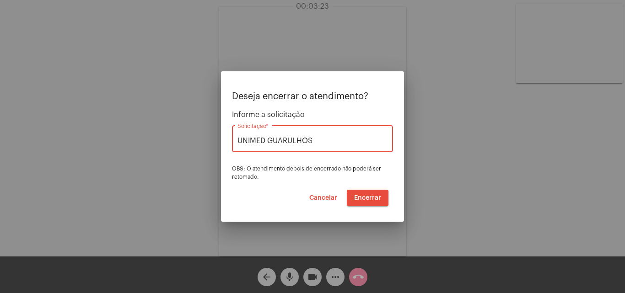
click at [368, 197] on span "Encerrar" at bounding box center [367, 198] width 27 height 6
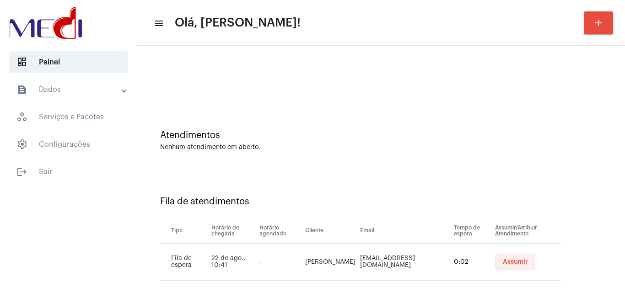
click at [507, 258] on button "Assumir" at bounding box center [516, 262] width 40 height 16
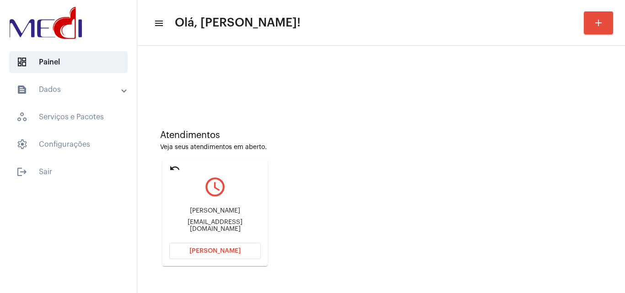
click at [437, 175] on div "Atendimentos Veja seus atendimentos em aberto. undo query_builder Janilson da s…" at bounding box center [381, 195] width 479 height 184
click at [206, 227] on div "Janilsondasilva111@gmail.com" at bounding box center [215, 226] width 92 height 14
copy mat-card-content "Janilsondasilva111@gmail.com Abrir Chamada"
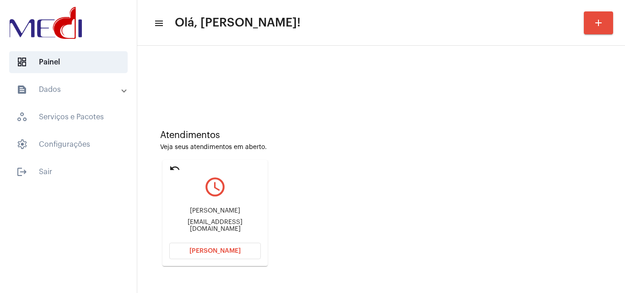
click at [219, 247] on button "Abrir Chamada" at bounding box center [215, 251] width 92 height 16
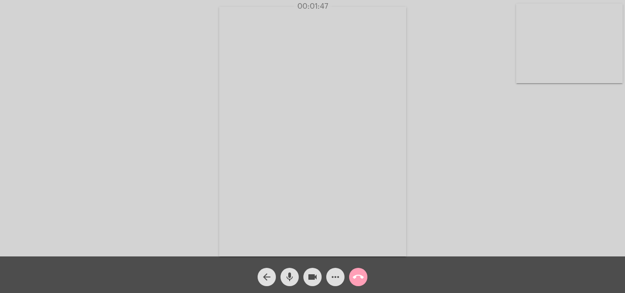
click at [352, 275] on button "call_end" at bounding box center [358, 277] width 18 height 18
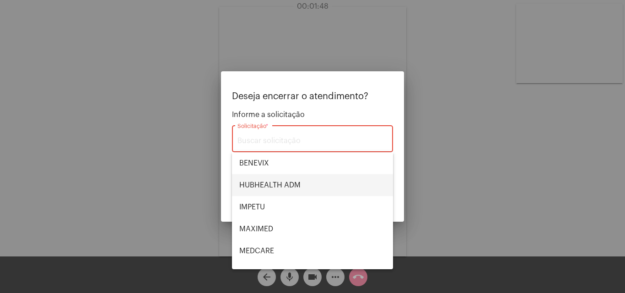
scroll to position [103, 0]
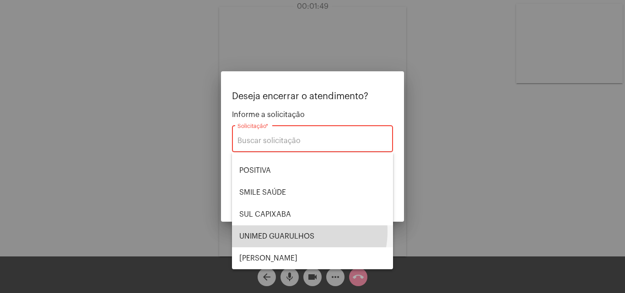
click at [293, 232] on span "UNIMED GUARULHOS" at bounding box center [312, 237] width 146 height 22
type input "UNIMED GUARULHOS"
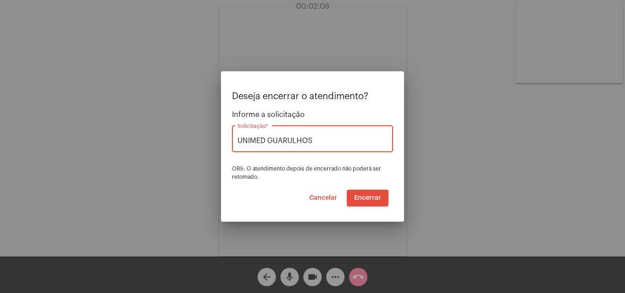
click at [363, 196] on span "Encerrar" at bounding box center [367, 198] width 27 height 6
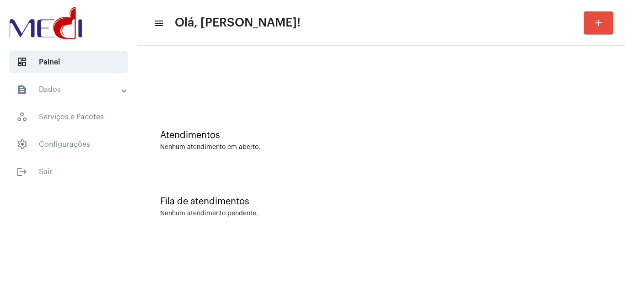
click at [433, 177] on div "Fila de atendimentos Nenhum atendimento pendente." at bounding box center [381, 202] width 479 height 66
click at [164, 86] on div at bounding box center [381, 76] width 479 height 53
click at [444, 175] on div "Fila de atendimentos Nenhum atendimento pendente." at bounding box center [381, 202] width 479 height 66
click at [396, 162] on div "Atendimentos Nenhum atendimento em aberto." at bounding box center [381, 136] width 479 height 66
click at [592, 200] on div "Fila de atendimentos" at bounding box center [381, 202] width 442 height 10
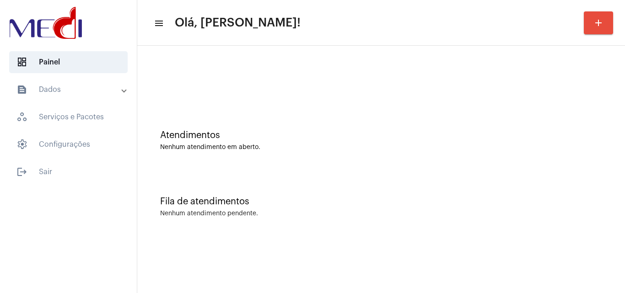
click at [523, 158] on div "Atendimentos Nenhum atendimento em aberto." at bounding box center [381, 136] width 479 height 66
click at [547, 119] on div "Atendimentos Nenhum atendimento em aberto." at bounding box center [381, 136] width 479 height 66
click at [540, 142] on div "Atendimentos Nenhum atendimento em aberto." at bounding box center [381, 140] width 442 height 21
click at [594, 127] on div "Atendimentos Nenhum atendimento em aberto." at bounding box center [381, 136] width 479 height 66
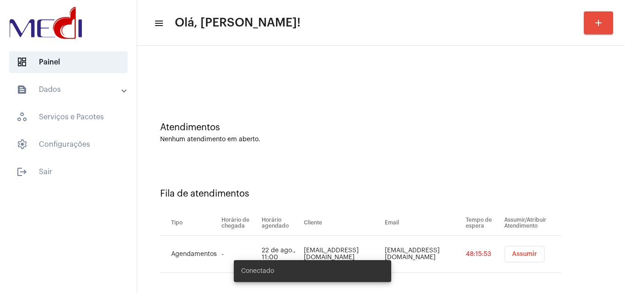
scroll to position [12, 0]
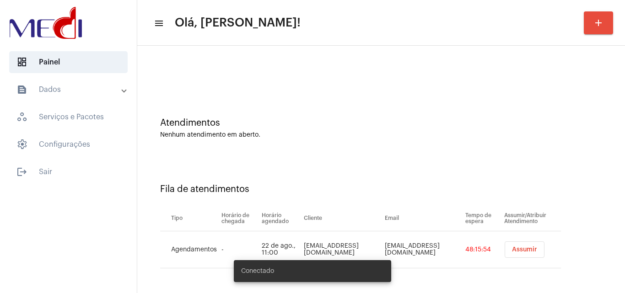
click at [533, 250] on span "Assumir" at bounding box center [524, 250] width 25 height 6
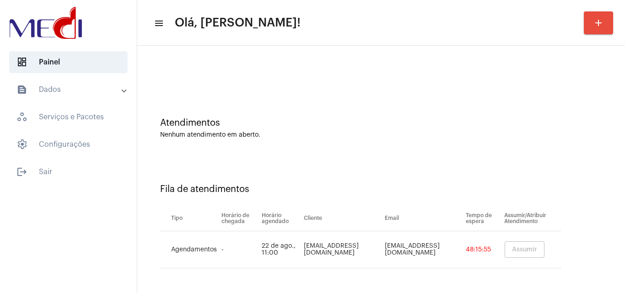
scroll to position [0, 0]
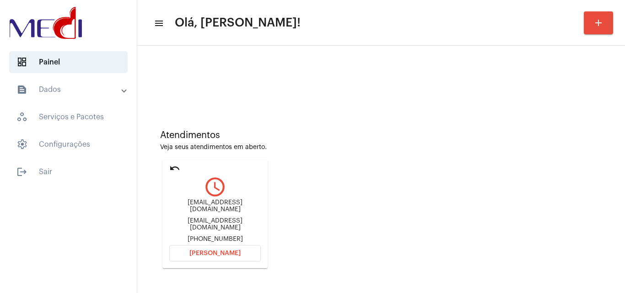
click at [249, 221] on div "[EMAIL_ADDRESS][DOMAIN_NAME]" at bounding box center [215, 225] width 92 height 14
click at [249, 221] on div "anajuliasoussa01@gmail.com" at bounding box center [215, 225] width 92 height 14
copy div "anajuliasoussa01@gmail.com"
click at [212, 250] on span "Abrir Chamada" at bounding box center [214, 253] width 51 height 6
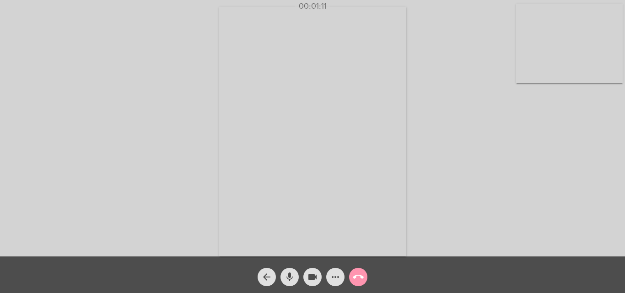
click at [355, 270] on span "call_end" at bounding box center [358, 277] width 11 height 18
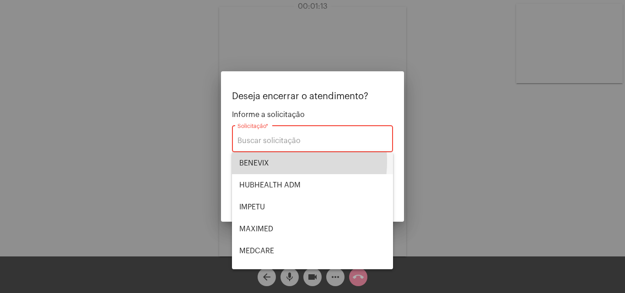
click at [267, 162] on span "BENEVIX" at bounding box center [312, 163] width 146 height 22
type input "BENEVIX"
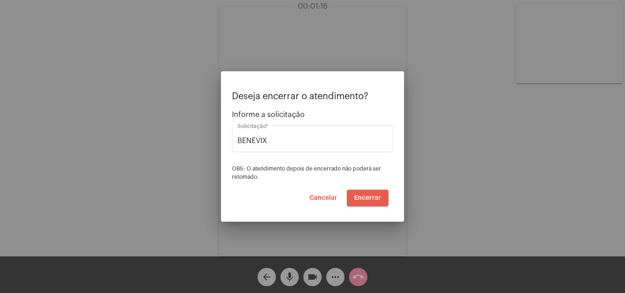
click at [371, 201] on span "Encerrar" at bounding box center [367, 198] width 27 height 6
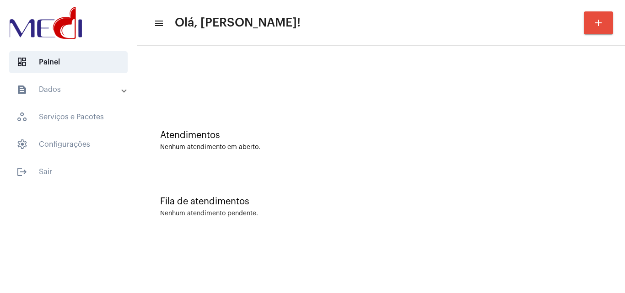
click at [518, 168] on div "Atendimentos Nenhum atendimento em aberto." at bounding box center [381, 136] width 479 height 66
click at [406, 145] on div "Nenhum atendimento em aberto." at bounding box center [381, 147] width 442 height 7
click at [486, 146] on div "Nenhum atendimento em aberto." at bounding box center [381, 147] width 442 height 7
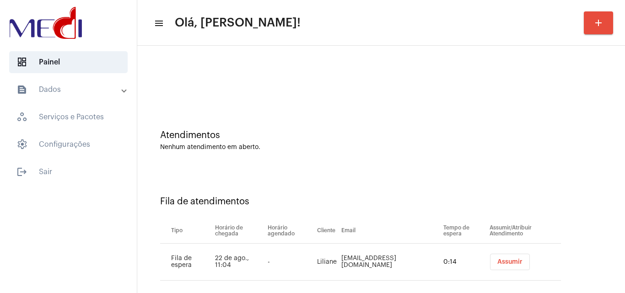
scroll to position [12, 0]
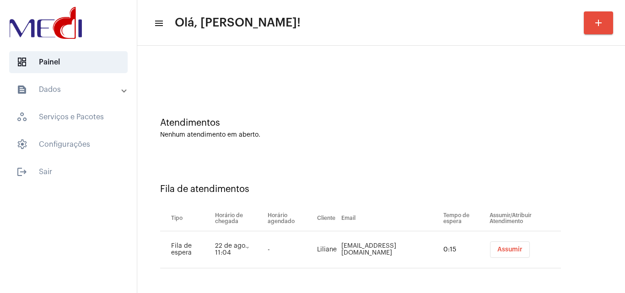
click at [504, 249] on span "Assumir" at bounding box center [509, 250] width 25 height 6
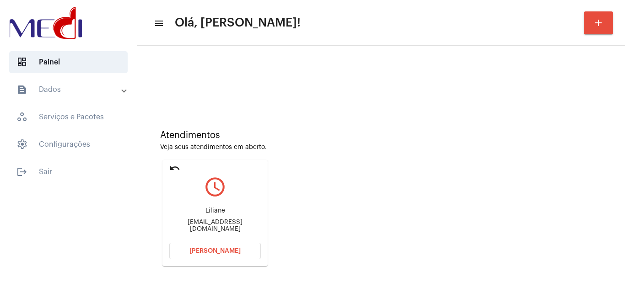
click at [199, 227] on div "Lilianeliliane72@hotmail.com" at bounding box center [215, 226] width 92 height 14
copy mat-card-content "Lilianeliliane72@hotmail.com Abrir Chamada"
click at [198, 250] on span "Abrir Chamada" at bounding box center [214, 251] width 51 height 6
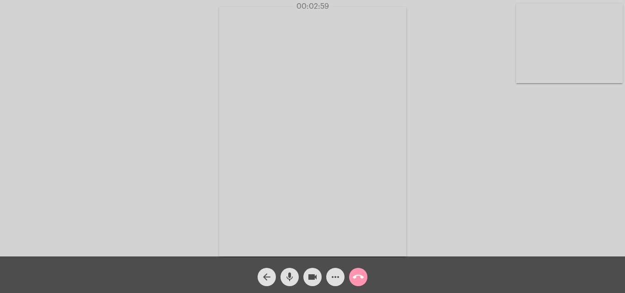
click at [351, 276] on button "call_end" at bounding box center [358, 277] width 18 height 18
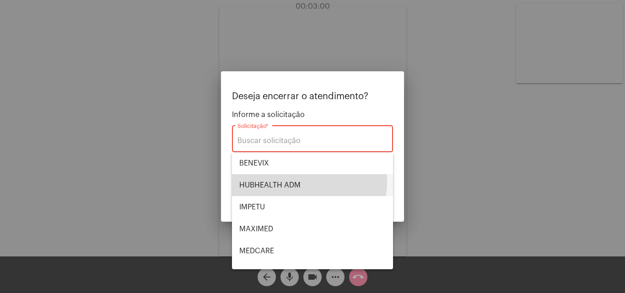
click at [284, 181] on span "HUBHEALTH ADM" at bounding box center [312, 185] width 146 height 22
type input "HUBHEALTH ADM"
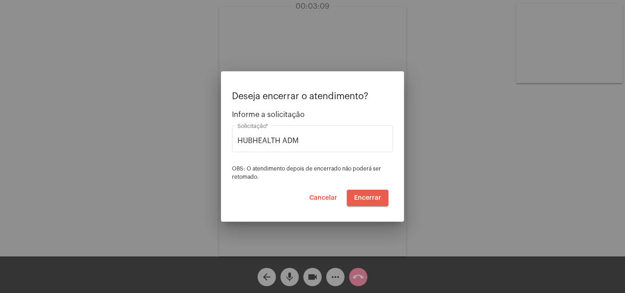
click at [381, 199] on span "Encerrar" at bounding box center [367, 198] width 27 height 6
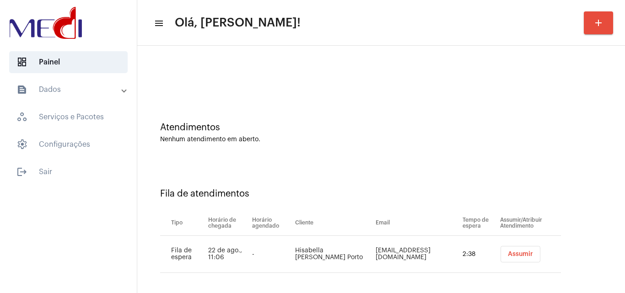
scroll to position [12, 0]
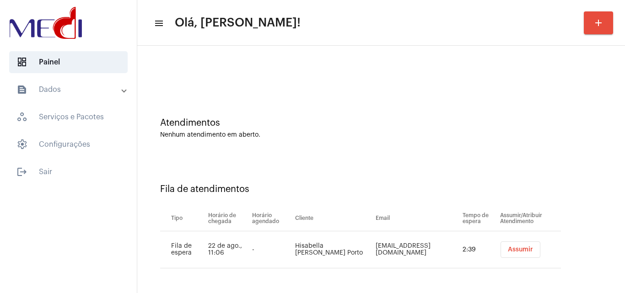
click at [510, 253] on span "Assumir" at bounding box center [520, 250] width 25 height 6
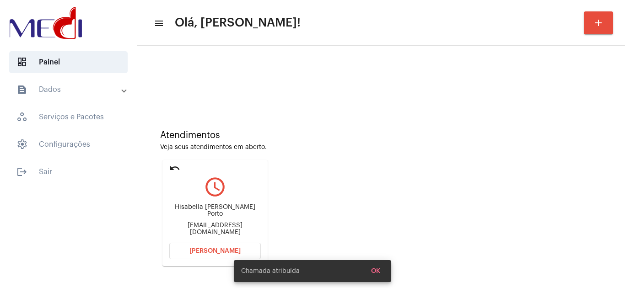
click at [202, 228] on div "hisasimoes@gmail.com" at bounding box center [215, 229] width 92 height 14
copy mat-card-content "hisasimoes@gmail.com Abrir Chamada"
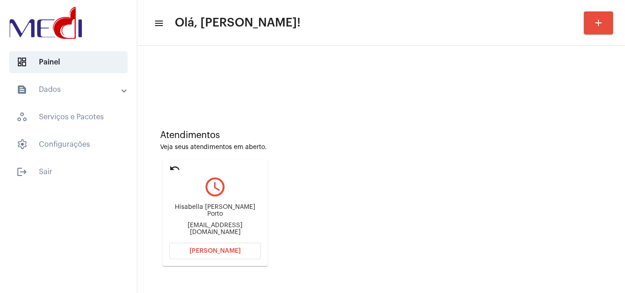
click at [229, 246] on button "[PERSON_NAME]" at bounding box center [215, 251] width 92 height 16
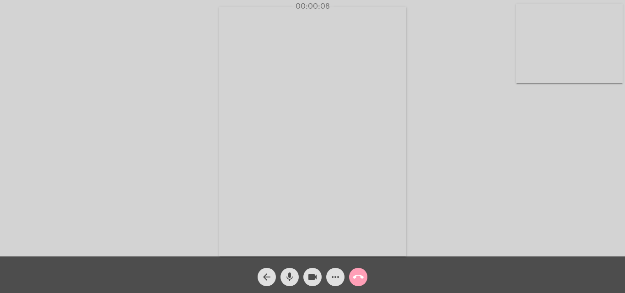
click at [362, 271] on span "call_end" at bounding box center [358, 277] width 11 height 18
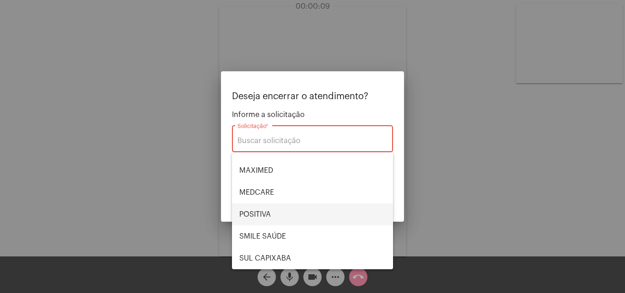
scroll to position [103, 0]
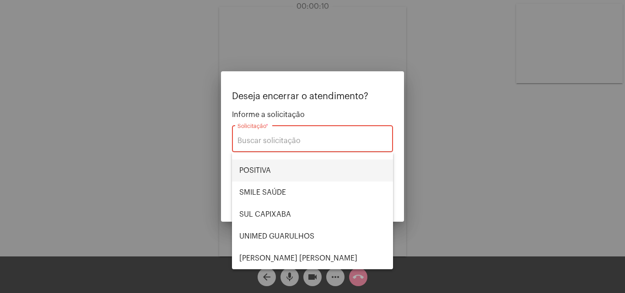
click at [282, 173] on span "POSITIVA" at bounding box center [312, 171] width 146 height 22
type input "POSITIVA"
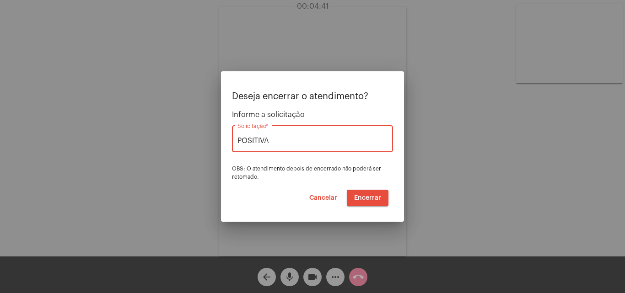
click at [363, 197] on span "Encerrar" at bounding box center [367, 198] width 27 height 6
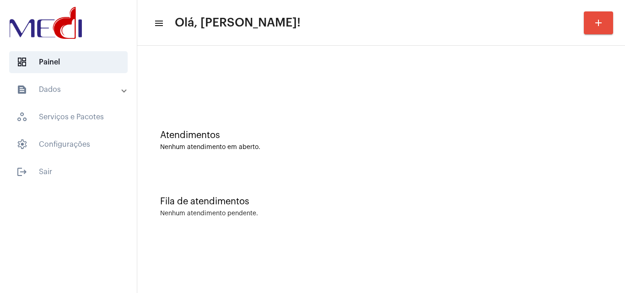
click at [413, 154] on div "Atendimentos Nenhum atendimento em aberto." at bounding box center [381, 136] width 479 height 66
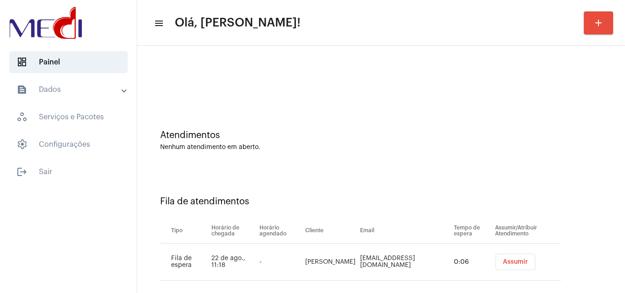
click at [500, 266] on button "Assumir" at bounding box center [516, 262] width 40 height 16
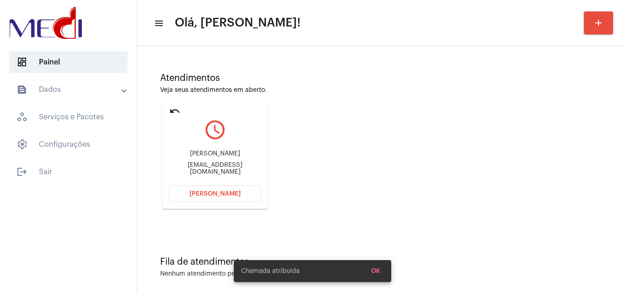
scroll to position [65, 0]
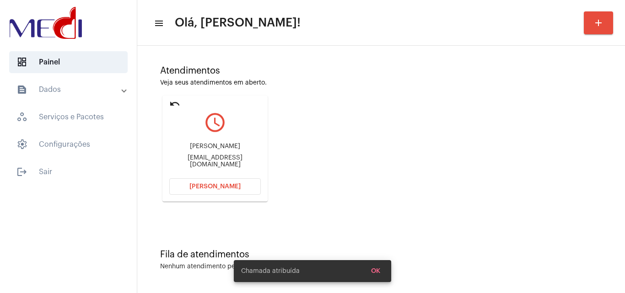
click at [218, 161] on div "Guilhermeamado3@hotmail.com" at bounding box center [215, 162] width 92 height 14
copy mat-card-content "Guilhermeamado3@hotmail.com Abrir Chamada"
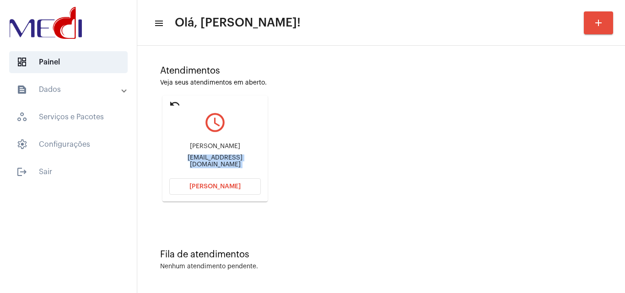
click at [211, 190] on button "Abrir Chamada" at bounding box center [215, 186] width 92 height 16
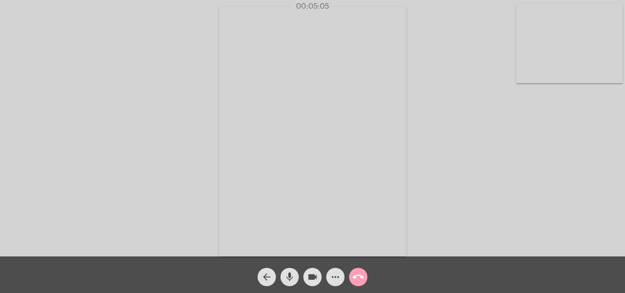
click at [359, 275] on mat-icon "call_end" at bounding box center [358, 277] width 11 height 11
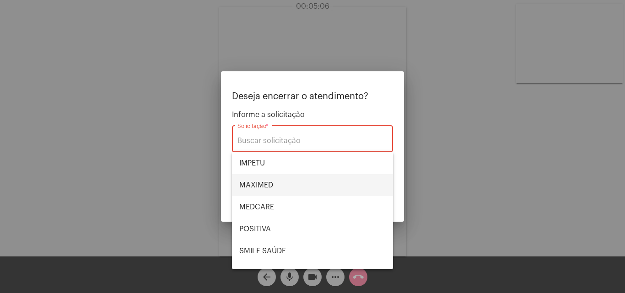
scroll to position [103, 0]
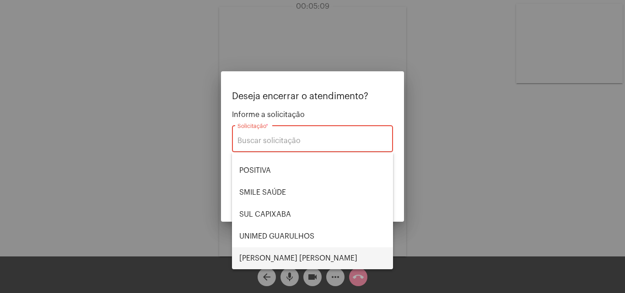
click at [275, 256] on span "[PERSON_NAME] [PERSON_NAME]" at bounding box center [312, 259] width 146 height 22
type input "[PERSON_NAME] [PERSON_NAME]"
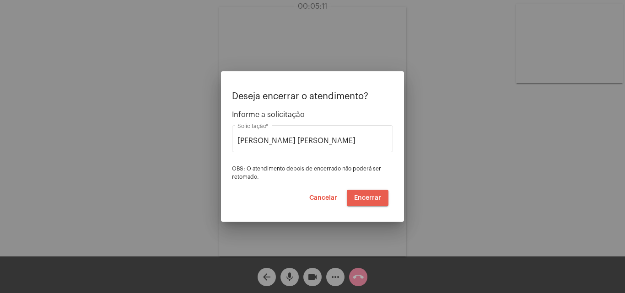
click at [375, 199] on span "Encerrar" at bounding box center [367, 198] width 27 height 6
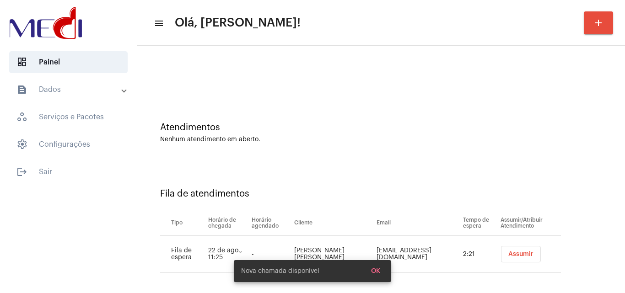
scroll to position [12, 0]
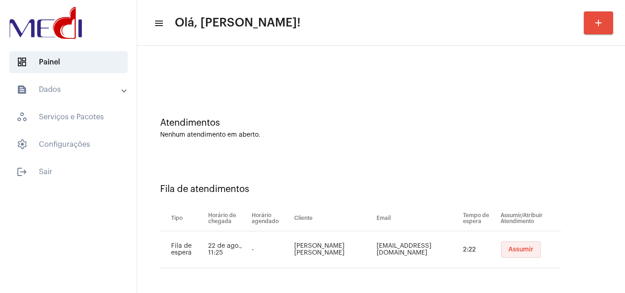
click at [514, 254] on button "Assumir" at bounding box center [521, 250] width 40 height 16
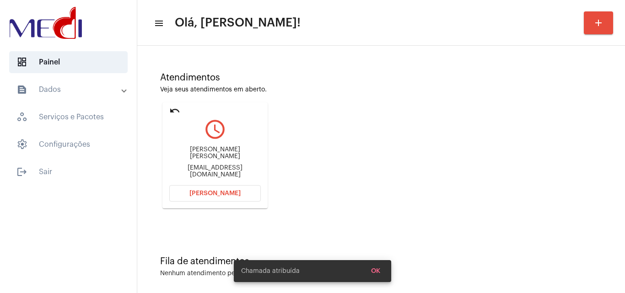
scroll to position [65, 0]
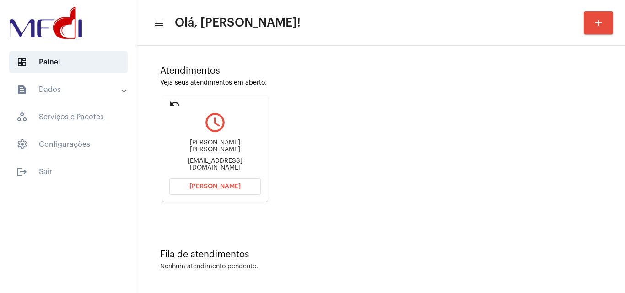
click at [192, 162] on div "jfsalosilla@mpsc.mp.br" at bounding box center [215, 165] width 92 height 14
copy mat-card-content "jfsalosilla@mpsc.mp.br Abrir Chamada"
click at [229, 189] on span "[PERSON_NAME]" at bounding box center [214, 187] width 51 height 6
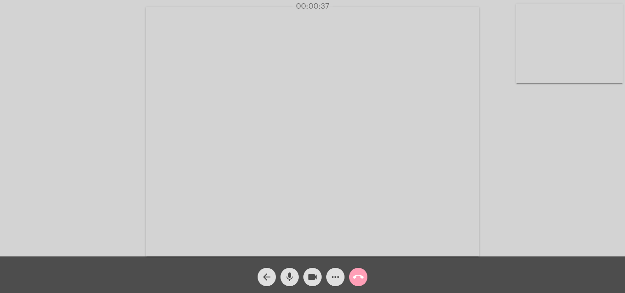
click at [363, 277] on mat-icon "call_end" at bounding box center [358, 277] width 11 height 11
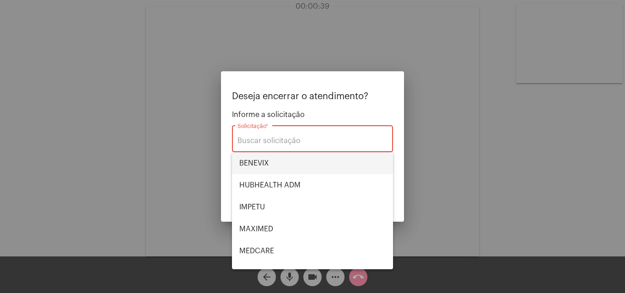
click at [240, 162] on span "BENEVIX" at bounding box center [312, 163] width 146 height 22
type input "BENEVIX"
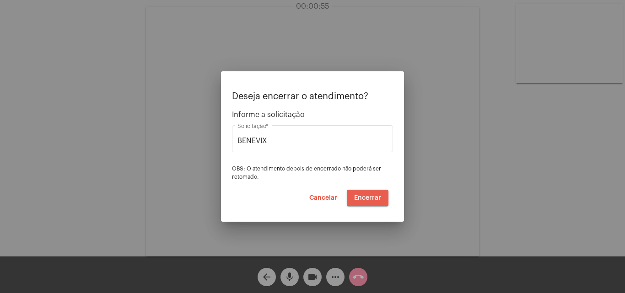
click at [371, 200] on span "Encerrar" at bounding box center [367, 198] width 27 height 6
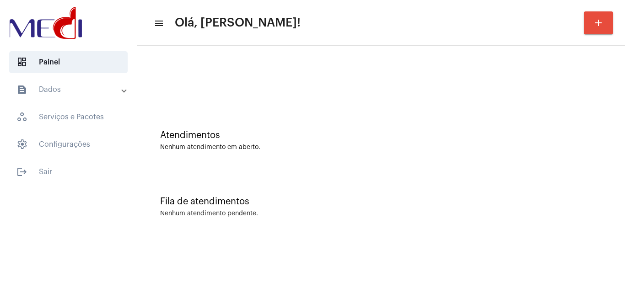
click at [567, 94] on div at bounding box center [381, 76] width 479 height 53
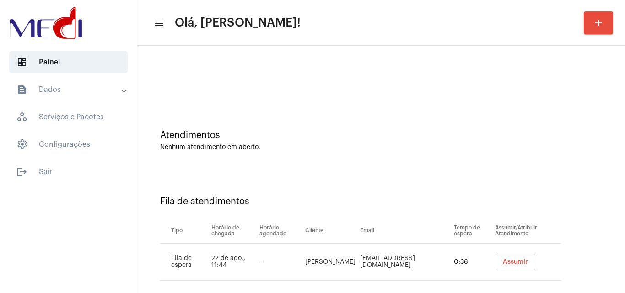
scroll to position [12, 0]
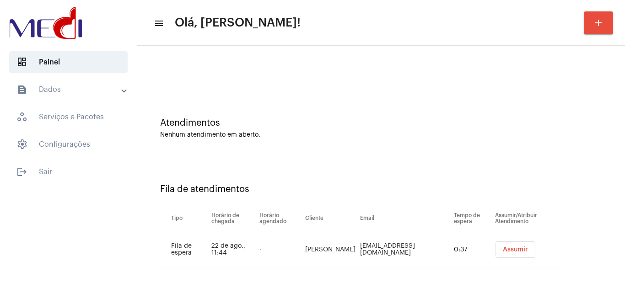
click at [506, 254] on button "Assumir" at bounding box center [516, 250] width 40 height 16
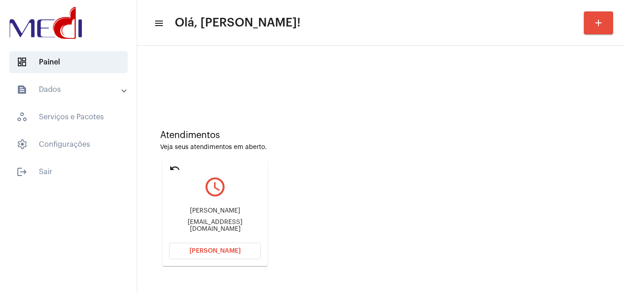
click at [216, 227] on div "[EMAIL_ADDRESS][DOMAIN_NAME]" at bounding box center [215, 226] width 92 height 14
copy mat-card-content "[EMAIL_ADDRESS][DOMAIN_NAME] [PERSON_NAME]"
click at [211, 248] on span "[PERSON_NAME]" at bounding box center [214, 251] width 51 height 6
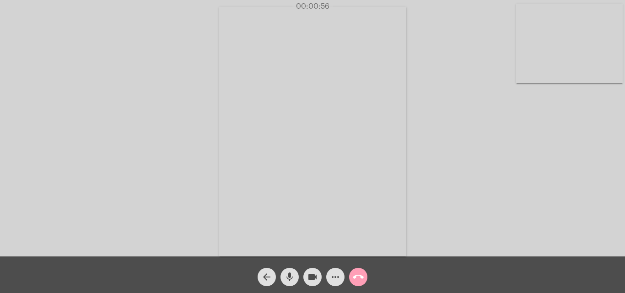
click at [361, 274] on mat-icon "call_end" at bounding box center [358, 277] width 11 height 11
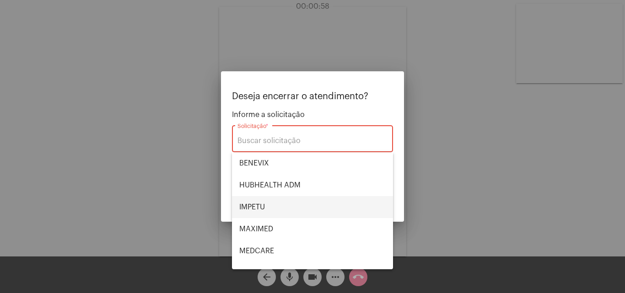
click at [273, 209] on span "IMPETU" at bounding box center [312, 207] width 146 height 22
type input "IMPETU"
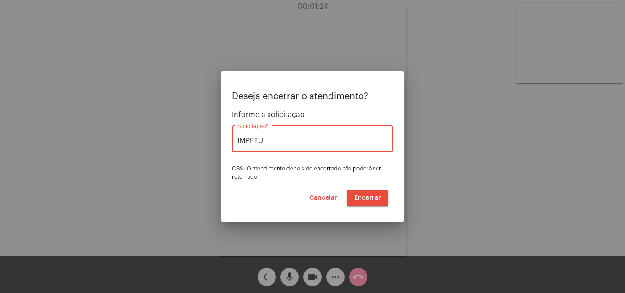
click at [376, 200] on span "Encerrar" at bounding box center [367, 198] width 27 height 6
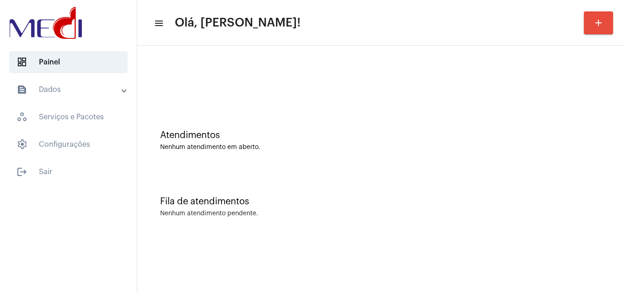
click at [556, 183] on div "Fila de atendimentos Nenhum atendimento pendente." at bounding box center [381, 202] width 479 height 66
drag, startPoint x: 625, startPoint y: 311, endPoint x: 0, endPoint y: 311, distance: 624.7
click at [0, 293] on html "dashboard Painel text_snippet_outlined Dados history_outlined Histórico schedul…" at bounding box center [312, 146] width 625 height 293
click at [426, 144] on div "Nenhum atendimento em aberto." at bounding box center [381, 147] width 442 height 7
click at [531, 149] on div "Nenhum atendimento em aberto." at bounding box center [381, 147] width 442 height 7
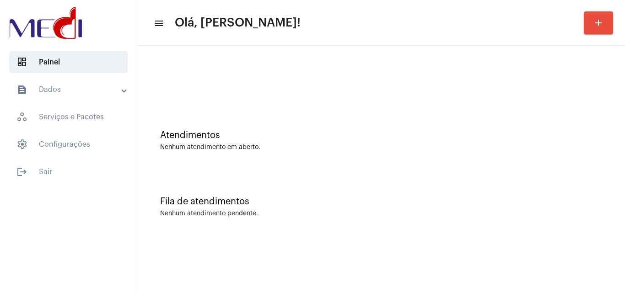
click at [444, 135] on div "Atendimentos" at bounding box center [381, 135] width 442 height 10
click at [472, 172] on div "Fila de atendimentos Nenhum atendimento pendente." at bounding box center [381, 202] width 479 height 66
click at [516, 156] on div "Atendimentos Nenhum atendimento em aberto." at bounding box center [381, 136] width 479 height 66
click at [455, 190] on div "Fila de atendimentos Nenhum atendimento pendente." at bounding box center [381, 202] width 479 height 66
click at [615, 134] on div "Atendimentos Nenhum atendimento em aberto." at bounding box center [381, 136] width 479 height 66
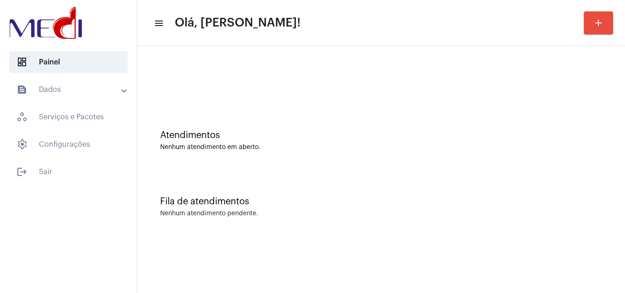
click at [594, 157] on div "Atendimentos Nenhum atendimento em aberto." at bounding box center [381, 136] width 479 height 66
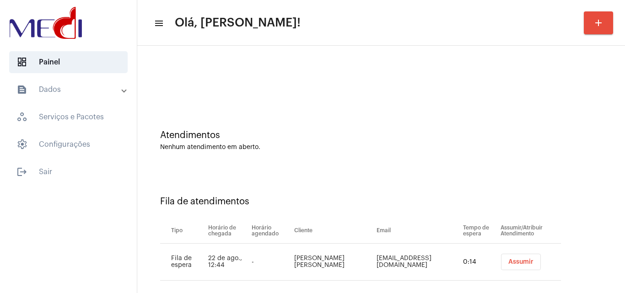
click at [502, 255] on button "Assumir" at bounding box center [521, 262] width 40 height 16
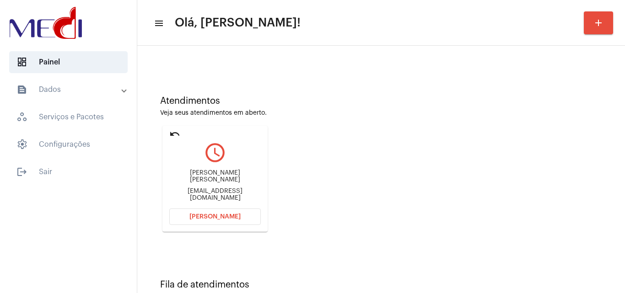
scroll to position [65, 0]
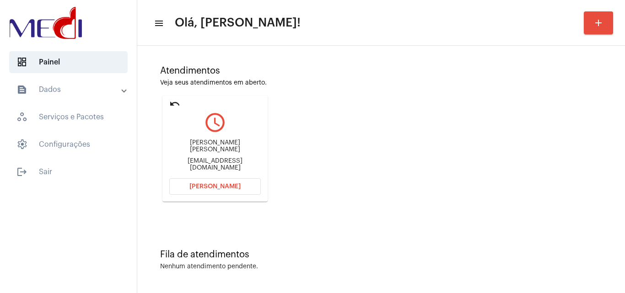
click at [182, 161] on div "[EMAIL_ADDRESS][DOMAIN_NAME]" at bounding box center [215, 165] width 92 height 14
copy mat-card-content "[EMAIL_ADDRESS][DOMAIN_NAME] [PERSON_NAME]"
click at [172, 102] on mat-icon "undo" at bounding box center [174, 103] width 11 height 11
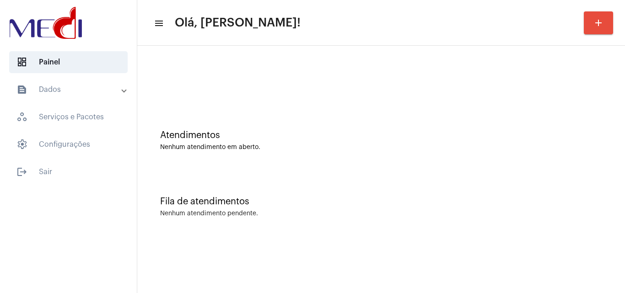
scroll to position [0, 0]
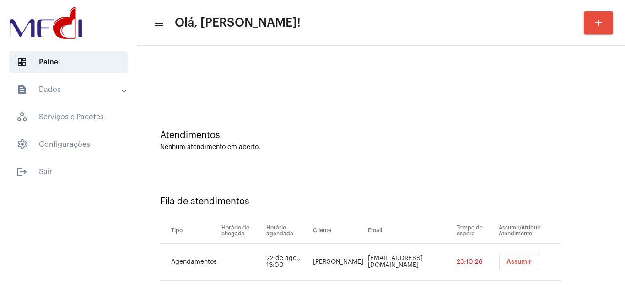
click at [508, 263] on span "Assumir" at bounding box center [519, 262] width 25 height 6
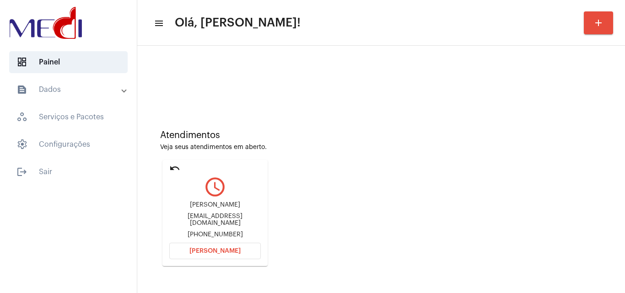
click at [201, 222] on div "[EMAIL_ADDRESS][DOMAIN_NAME]" at bounding box center [215, 220] width 92 height 14
copy div "[EMAIL_ADDRESS][DOMAIN_NAME]"
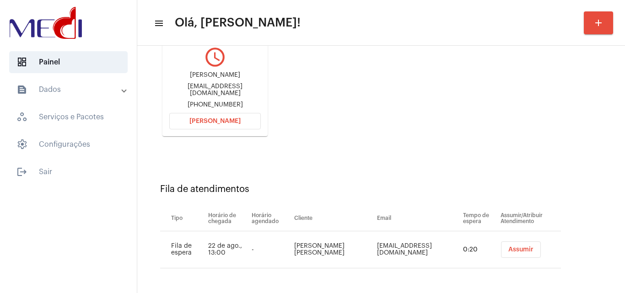
click at [222, 124] on span "[PERSON_NAME]" at bounding box center [214, 121] width 51 height 6
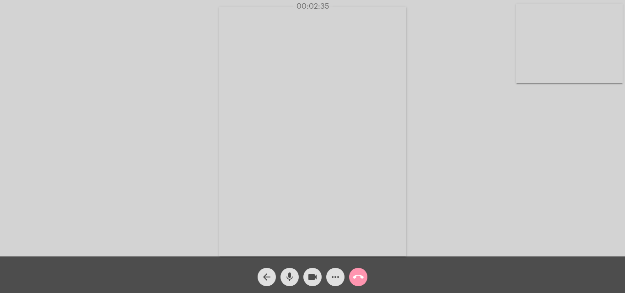
click at [355, 276] on mat-icon "call_end" at bounding box center [358, 277] width 11 height 11
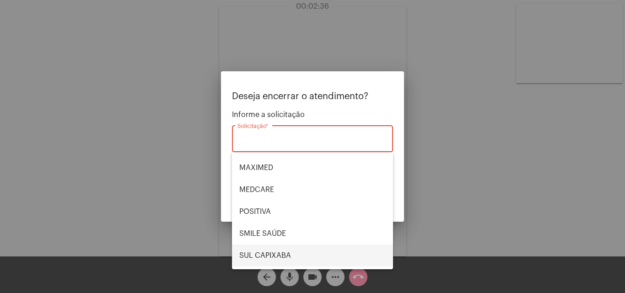
scroll to position [103, 0]
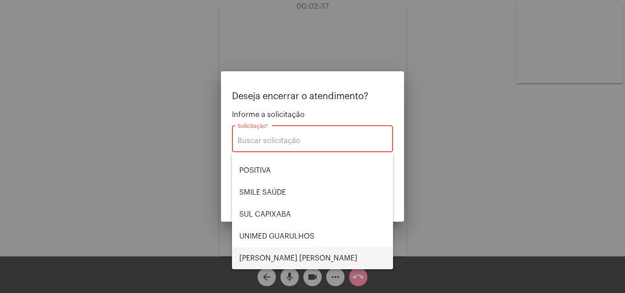
click at [289, 255] on span "[PERSON_NAME] [PERSON_NAME]" at bounding box center [312, 259] width 146 height 22
type input "[PERSON_NAME] [PERSON_NAME]"
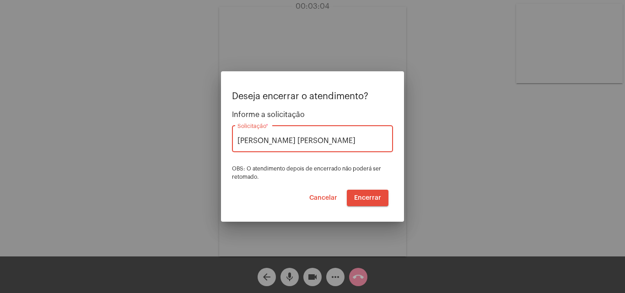
click at [376, 195] on span "Encerrar" at bounding box center [367, 198] width 27 height 6
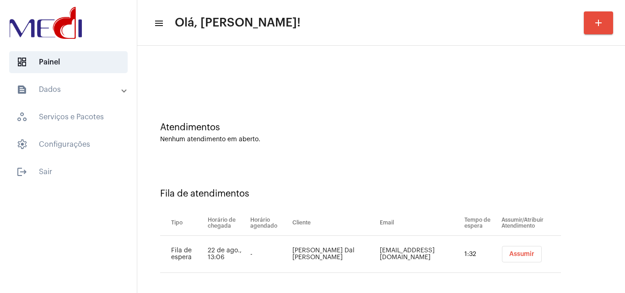
scroll to position [12, 0]
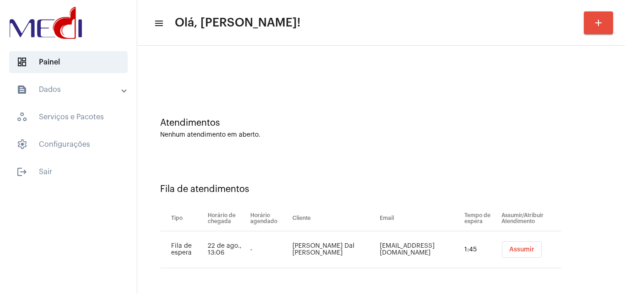
click at [502, 256] on button "Assumir" at bounding box center [522, 250] width 40 height 16
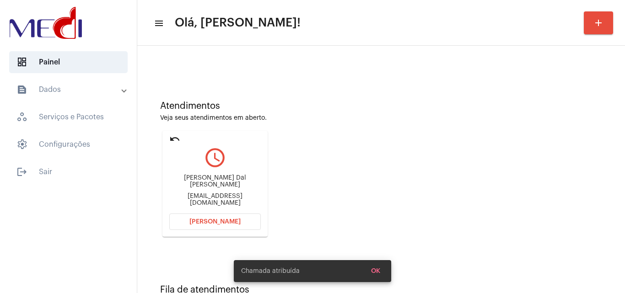
scroll to position [46, 0]
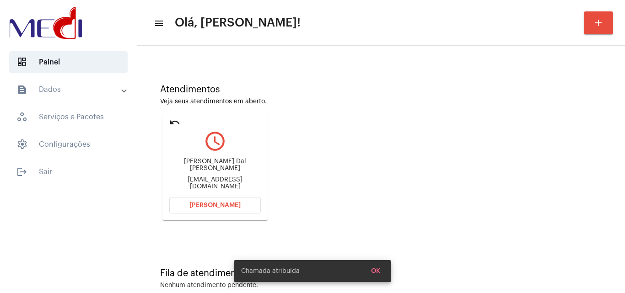
click at [239, 186] on div "claudetemarquardt@gmail.com" at bounding box center [215, 184] width 92 height 14
copy mat-card-content "claudetemarquardt@gmail.com Abrir Chamada"
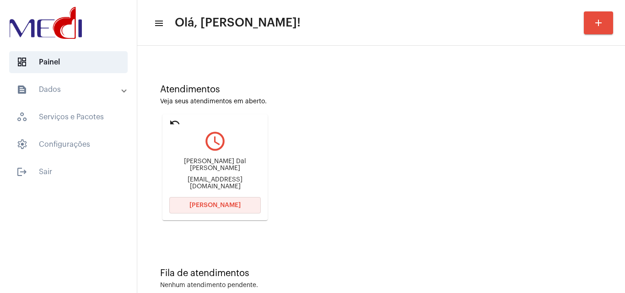
click at [209, 206] on span "Abrir Chamada" at bounding box center [214, 205] width 51 height 6
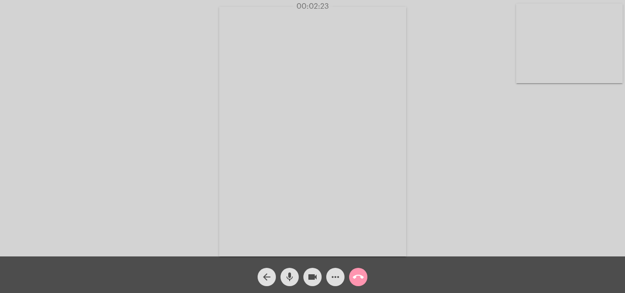
click at [354, 281] on mat-icon "call_end" at bounding box center [358, 277] width 11 height 11
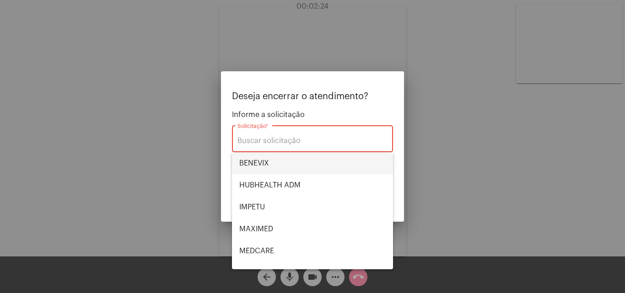
click at [265, 163] on span "BENEVIX" at bounding box center [312, 163] width 146 height 22
type input "BENEVIX"
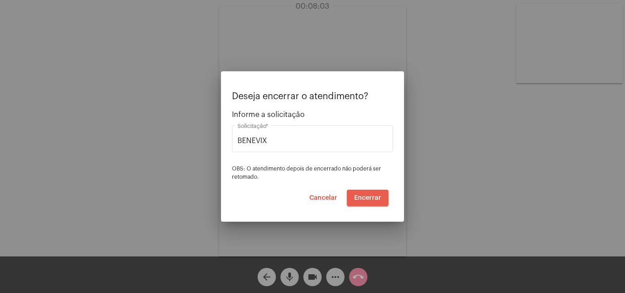
click at [367, 199] on span "Encerrar" at bounding box center [367, 198] width 27 height 6
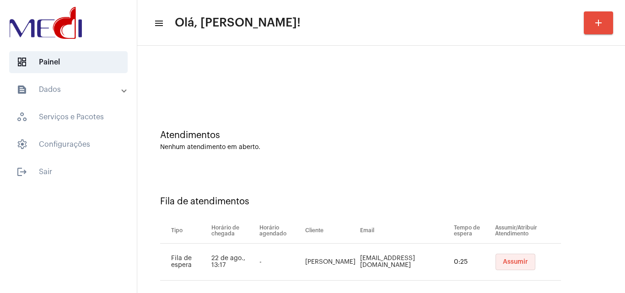
click at [514, 266] on button "Assumir" at bounding box center [516, 262] width 40 height 16
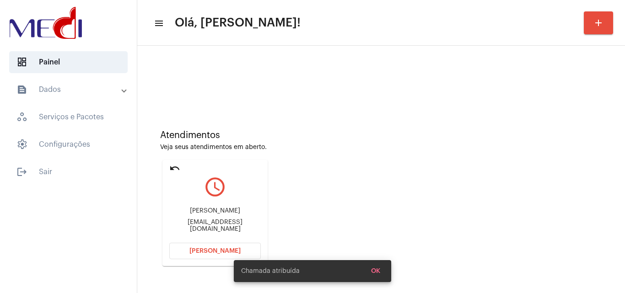
click at [205, 227] on div "Angelinagata27@gmail.com" at bounding box center [215, 226] width 92 height 14
copy mat-card-content "Angelinagata27@gmail.com Abrir Chamada"
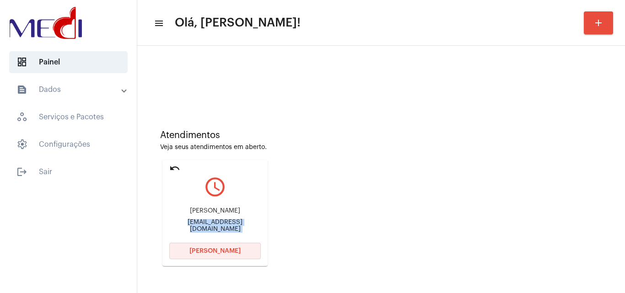
click at [221, 256] on button "Abrir Chamada" at bounding box center [215, 251] width 92 height 16
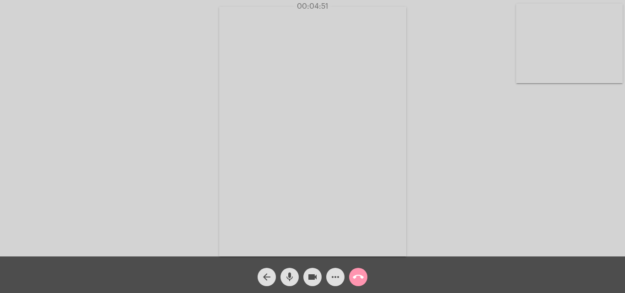
click at [360, 275] on mat-icon "call_end" at bounding box center [358, 277] width 11 height 11
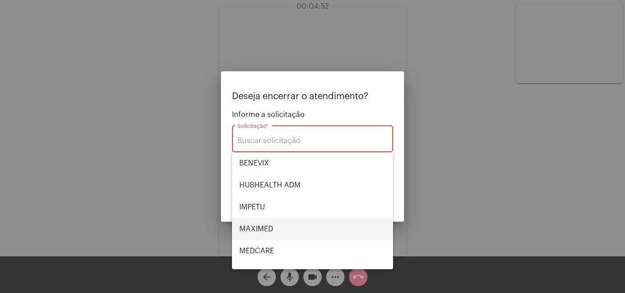
scroll to position [103, 0]
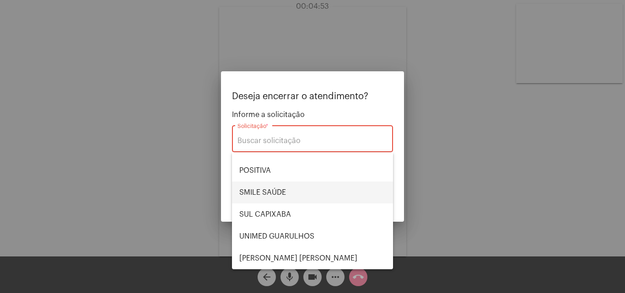
click at [271, 196] on span "SMILE SAÚDE" at bounding box center [312, 193] width 146 height 22
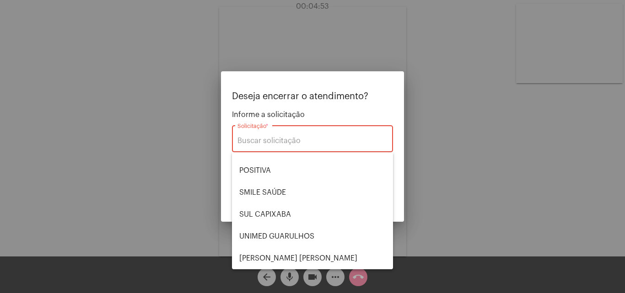
type input "SMILE SAÚDE"
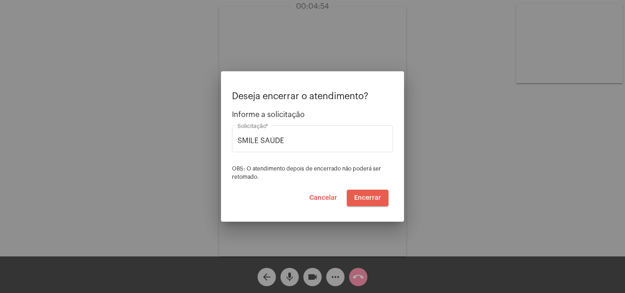
click at [359, 197] on span "Encerrar" at bounding box center [367, 198] width 27 height 6
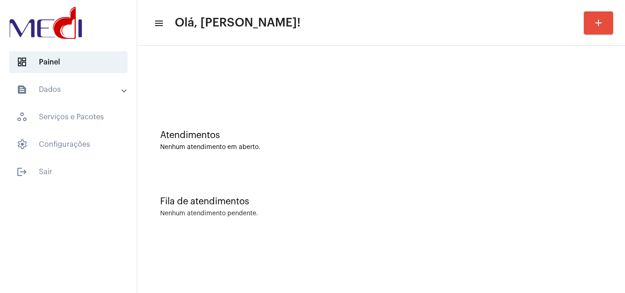
click at [494, 160] on div "Atendimentos Nenhum atendimento em aberto." at bounding box center [381, 136] width 479 height 66
click at [601, 141] on div "Atendimentos Nenhum atendimento em aberto." at bounding box center [381, 140] width 442 height 21
click at [362, 110] on div "Atendimentos Nenhum atendimento em aberto." at bounding box center [381, 136] width 479 height 66
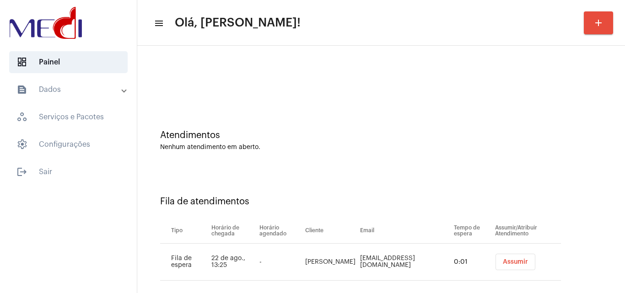
click at [503, 259] on span "Assumir" at bounding box center [515, 262] width 25 height 6
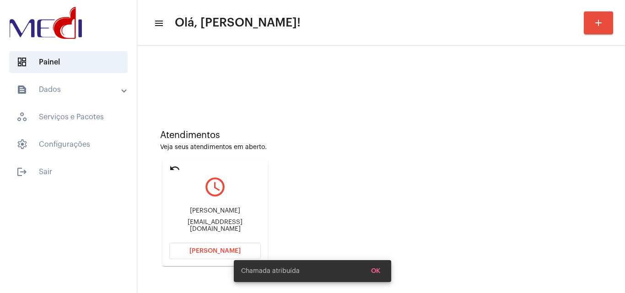
click at [201, 224] on div "jonatas19@gmail.com" at bounding box center [215, 226] width 92 height 14
copy mat-card-content "jonatas19@gmail.com Abrir Chamada"
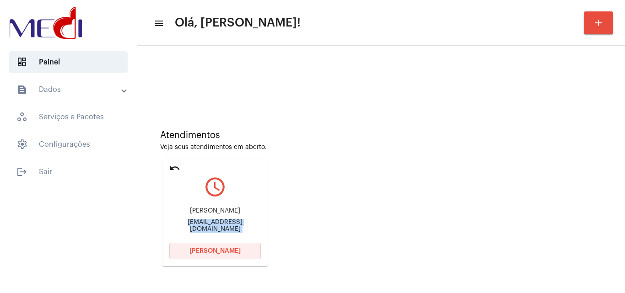
click at [234, 252] on span "Abrir Chamada" at bounding box center [214, 251] width 51 height 6
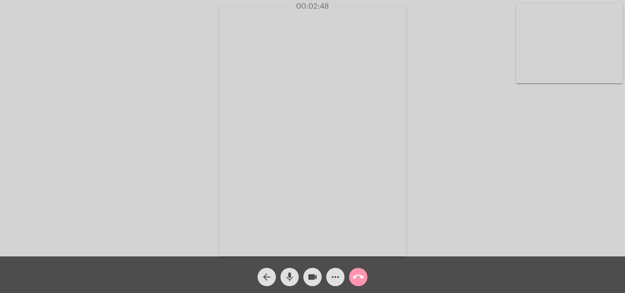
click at [360, 280] on mat-icon "call_end" at bounding box center [358, 277] width 11 height 11
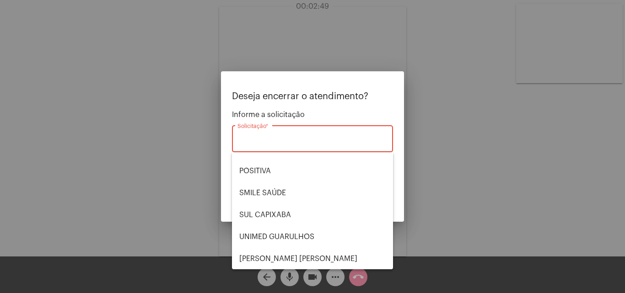
scroll to position [103, 0]
click at [307, 230] on span "UNIMED GUARULHOS" at bounding box center [312, 237] width 146 height 22
type input "UNIMED GUARULHOS"
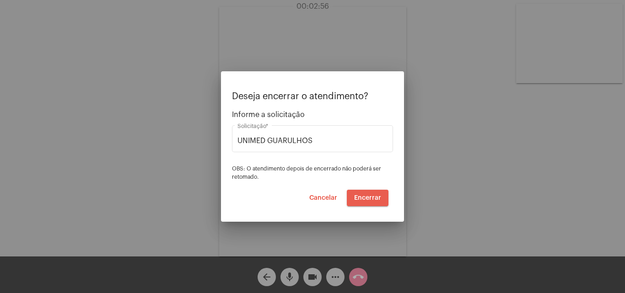
click at [374, 199] on span "Encerrar" at bounding box center [367, 198] width 27 height 6
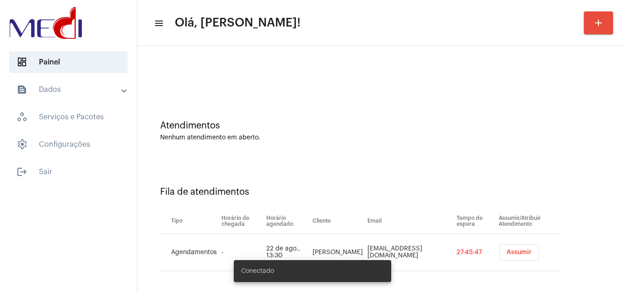
scroll to position [12, 0]
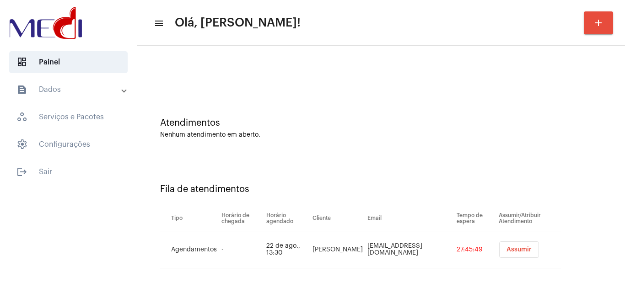
click at [507, 249] on span "Assumir" at bounding box center [519, 250] width 25 height 6
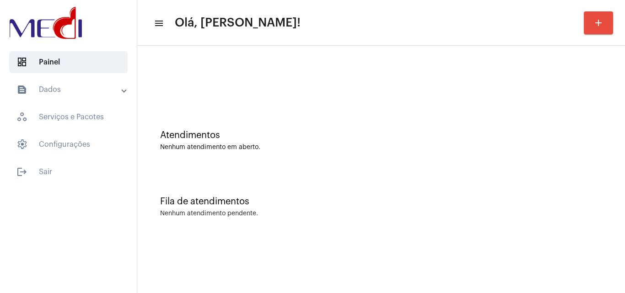
scroll to position [0, 0]
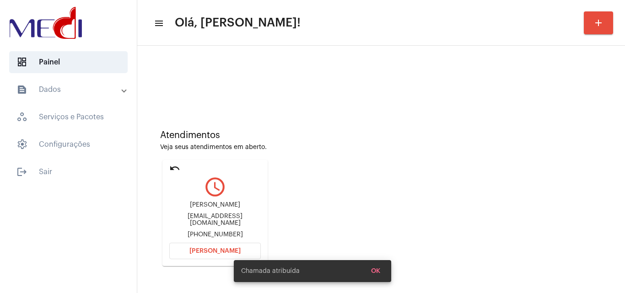
click at [233, 226] on div "Mariana Pires Comercial@maripires.com.br +5519993933099" at bounding box center [215, 220] width 92 height 41
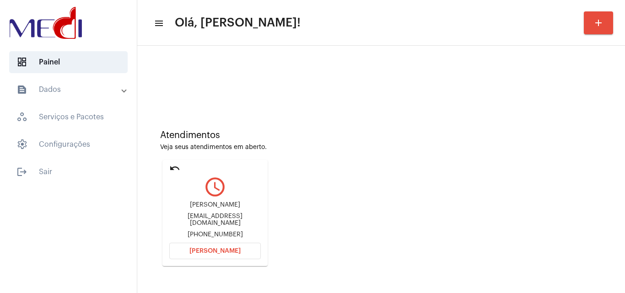
click at [232, 220] on div "Comercial@maripires.com.br" at bounding box center [215, 220] width 92 height 14
copy div "Comercial@maripires.com.br"
click at [237, 254] on button "Abrir Chamada" at bounding box center [215, 251] width 92 height 16
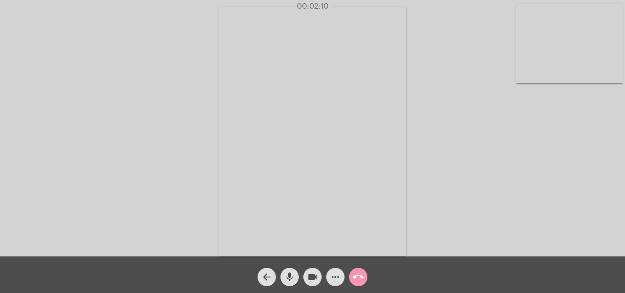
click at [356, 271] on span "call_end" at bounding box center [358, 277] width 11 height 18
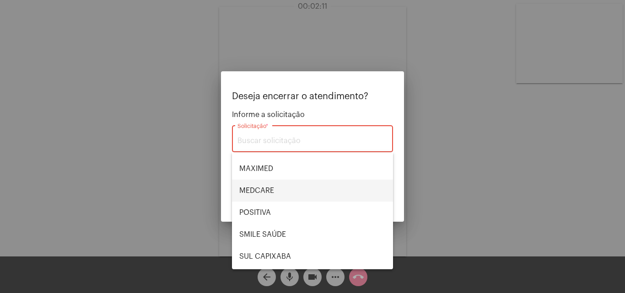
scroll to position [103, 0]
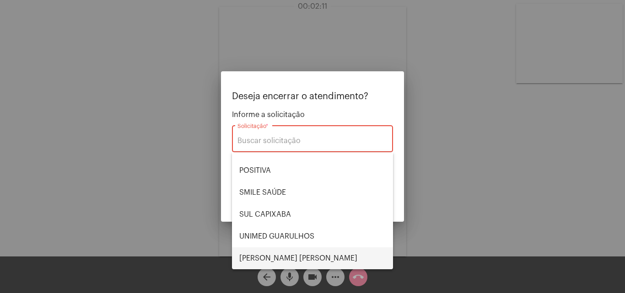
click at [273, 254] on span "VERA CRUZ" at bounding box center [312, 259] width 146 height 22
type input "VERA CRUZ"
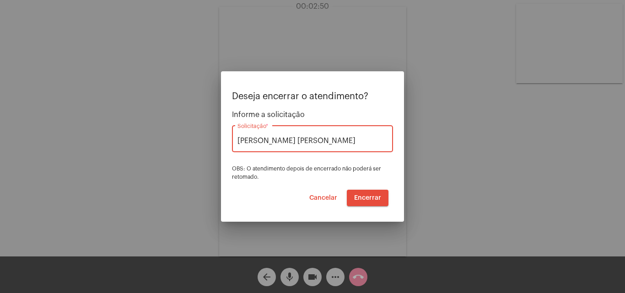
click at [376, 199] on span "Encerrar" at bounding box center [367, 198] width 27 height 6
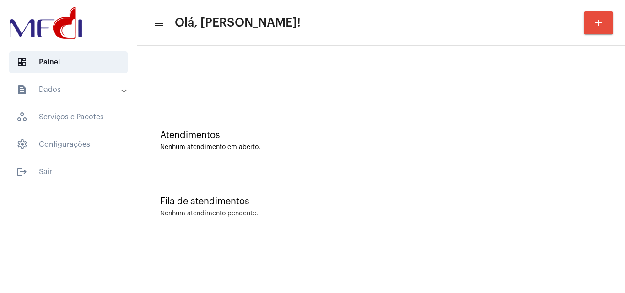
click at [478, 179] on div "Fila de atendimentos Nenhum atendimento pendente." at bounding box center [381, 202] width 479 height 66
click at [561, 184] on div "Fila de atendimentos Nenhum atendimento pendente." at bounding box center [381, 202] width 479 height 66
click at [561, 195] on div "Fila de atendimentos Nenhum atendimento pendente." at bounding box center [381, 202] width 479 height 66
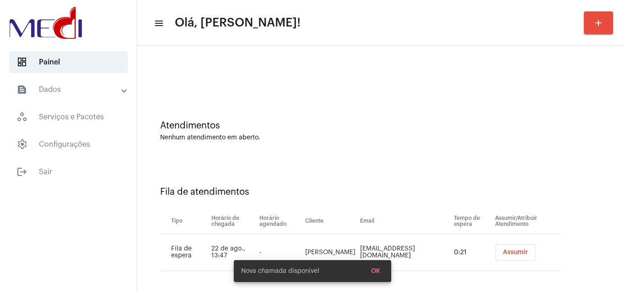
scroll to position [12, 0]
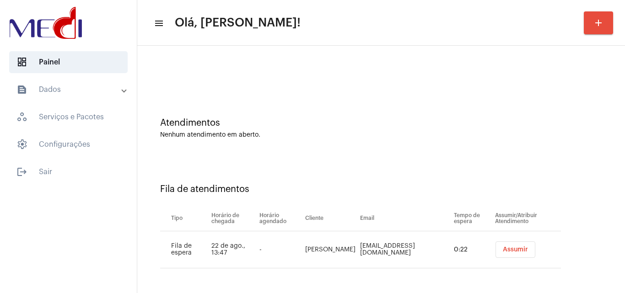
click at [509, 251] on button "Assumir" at bounding box center [516, 250] width 40 height 16
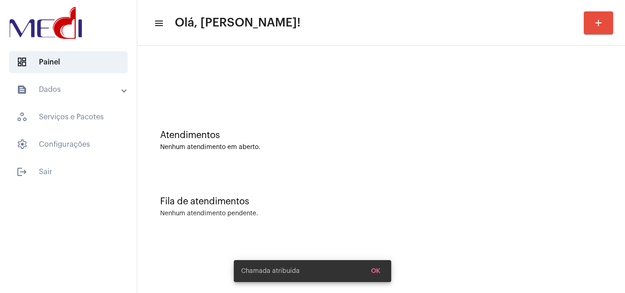
scroll to position [0, 0]
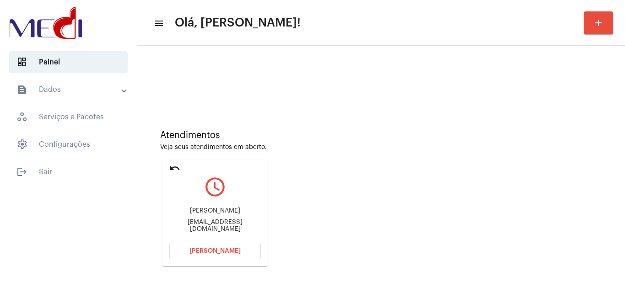
click at [217, 224] on div "[EMAIL_ADDRESS][DOMAIN_NAME]" at bounding box center [215, 226] width 92 height 14
copy mat-card-content "[EMAIL_ADDRESS][DOMAIN_NAME] Abrir Chamada"
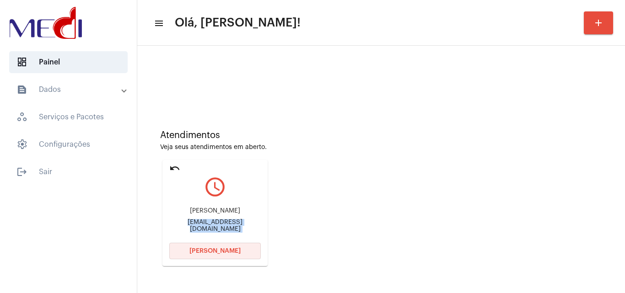
click at [225, 244] on button "[PERSON_NAME]" at bounding box center [215, 251] width 92 height 16
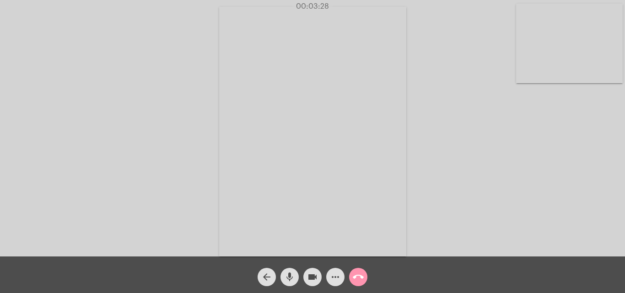
click at [363, 279] on mat-icon "call_end" at bounding box center [358, 277] width 11 height 11
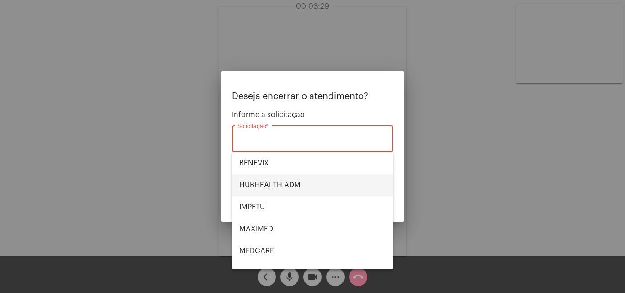
scroll to position [103, 0]
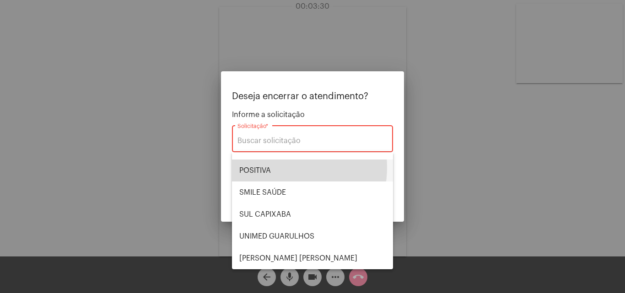
click at [277, 167] on span "POSITIVA" at bounding box center [312, 171] width 146 height 22
type input "POSITIVA"
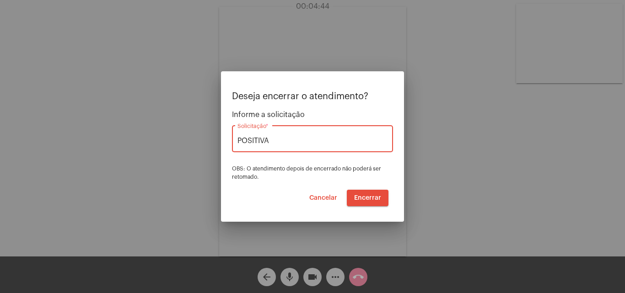
click at [370, 200] on span "Encerrar" at bounding box center [367, 198] width 27 height 6
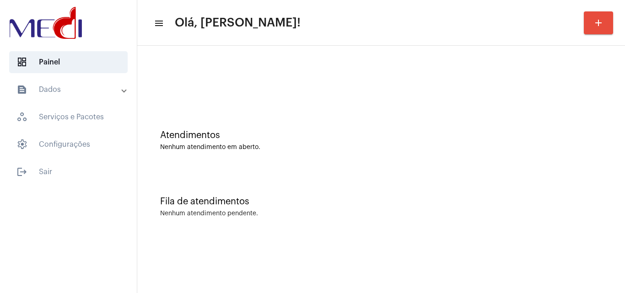
click at [583, 172] on div "Fila de atendimentos Nenhum atendimento pendente." at bounding box center [381, 202] width 479 height 66
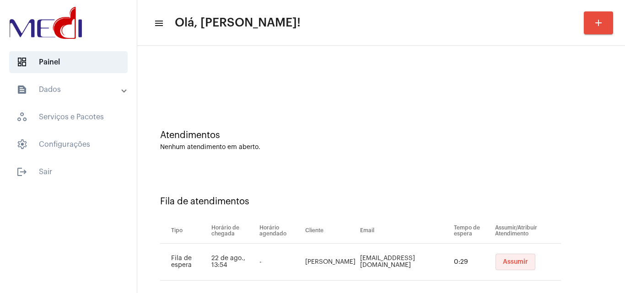
click at [509, 254] on button "Assumir" at bounding box center [516, 262] width 40 height 16
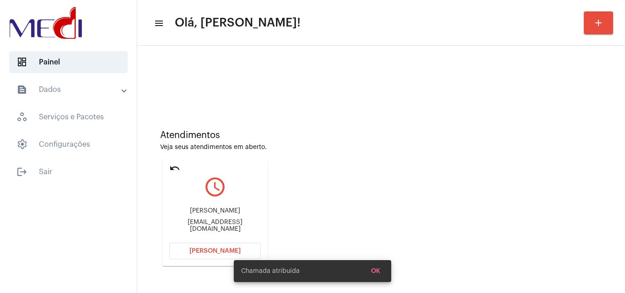
click at [219, 226] on div "[EMAIL_ADDRESS][DOMAIN_NAME]" at bounding box center [215, 226] width 92 height 14
click at [219, 226] on div "binhokyoshi@gmail.com" at bounding box center [215, 226] width 92 height 14
copy mat-card-content "binhokyoshi@gmail.com Abrir Chamada"
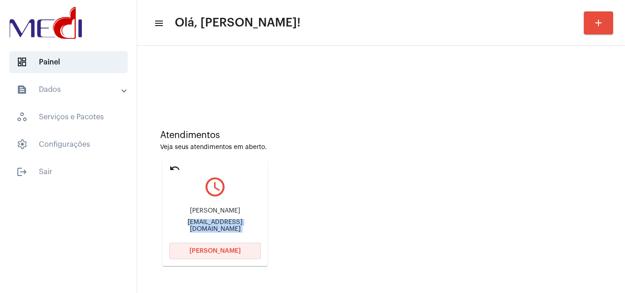
click at [227, 254] on span "Abrir Chamada" at bounding box center [214, 251] width 51 height 6
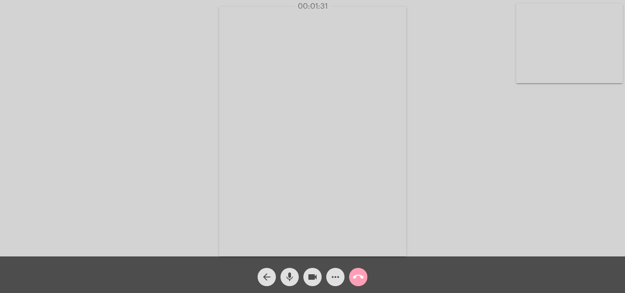
click at [362, 278] on mat-icon "call_end" at bounding box center [358, 277] width 11 height 11
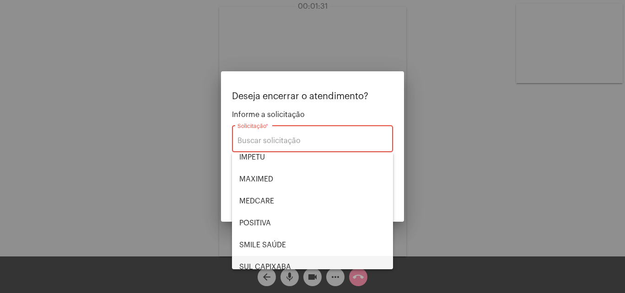
scroll to position [103, 0]
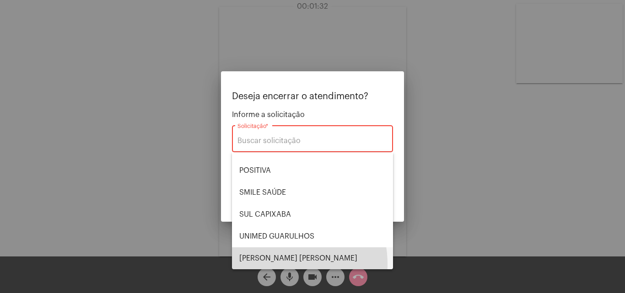
click at [276, 265] on span "VERA CRUZ" at bounding box center [312, 259] width 146 height 22
type input "VERA CRUZ"
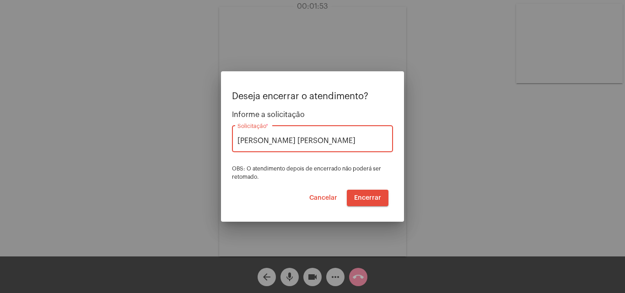
click at [373, 196] on span "Encerrar" at bounding box center [367, 198] width 27 height 6
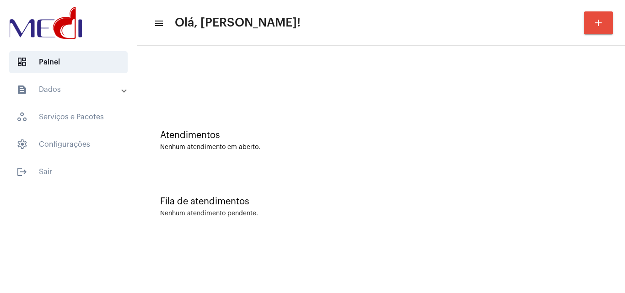
click at [546, 165] on div "Atendimentos Nenhum atendimento em aberto." at bounding box center [381, 136] width 479 height 66
